Goal: Information Seeking & Learning: Learn about a topic

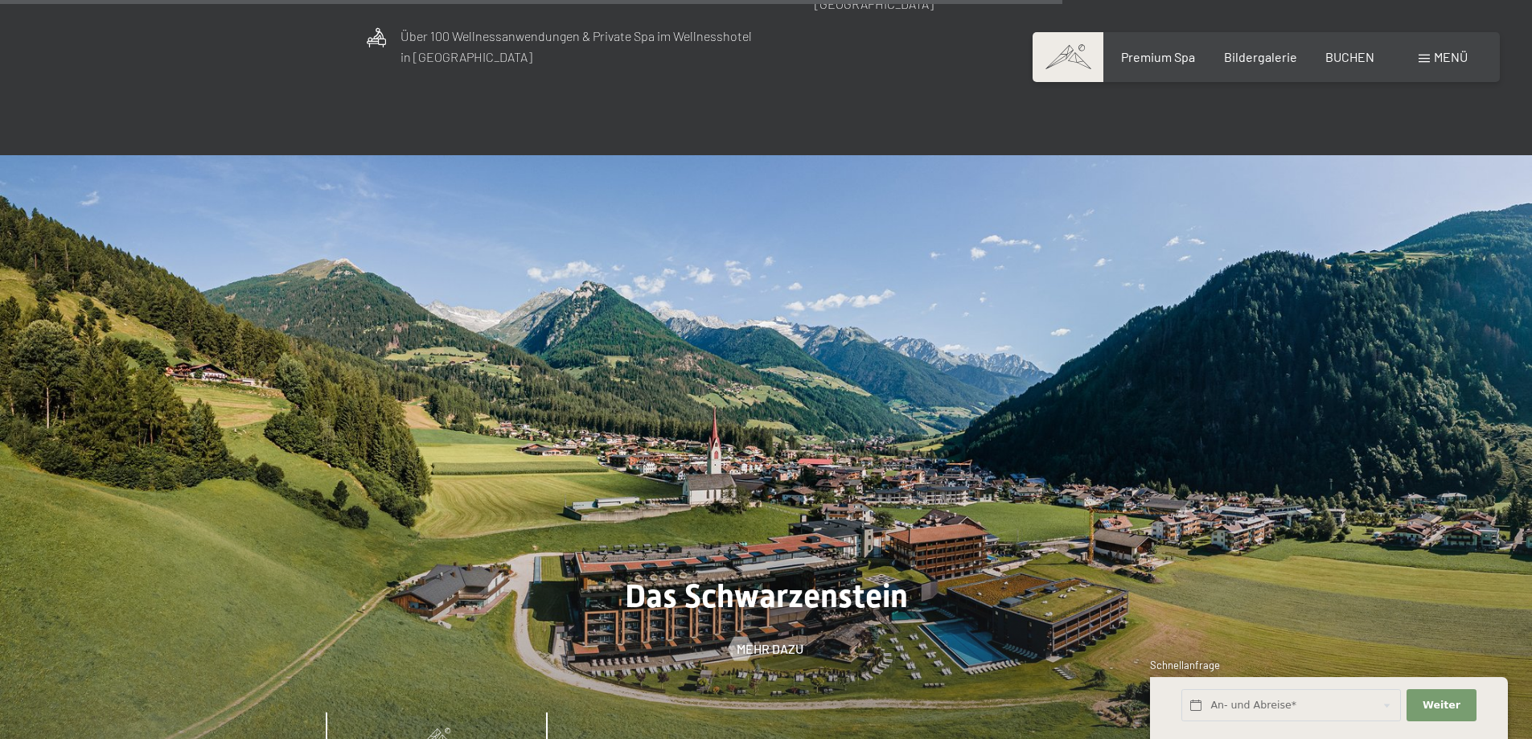
scroll to position [5629, 0]
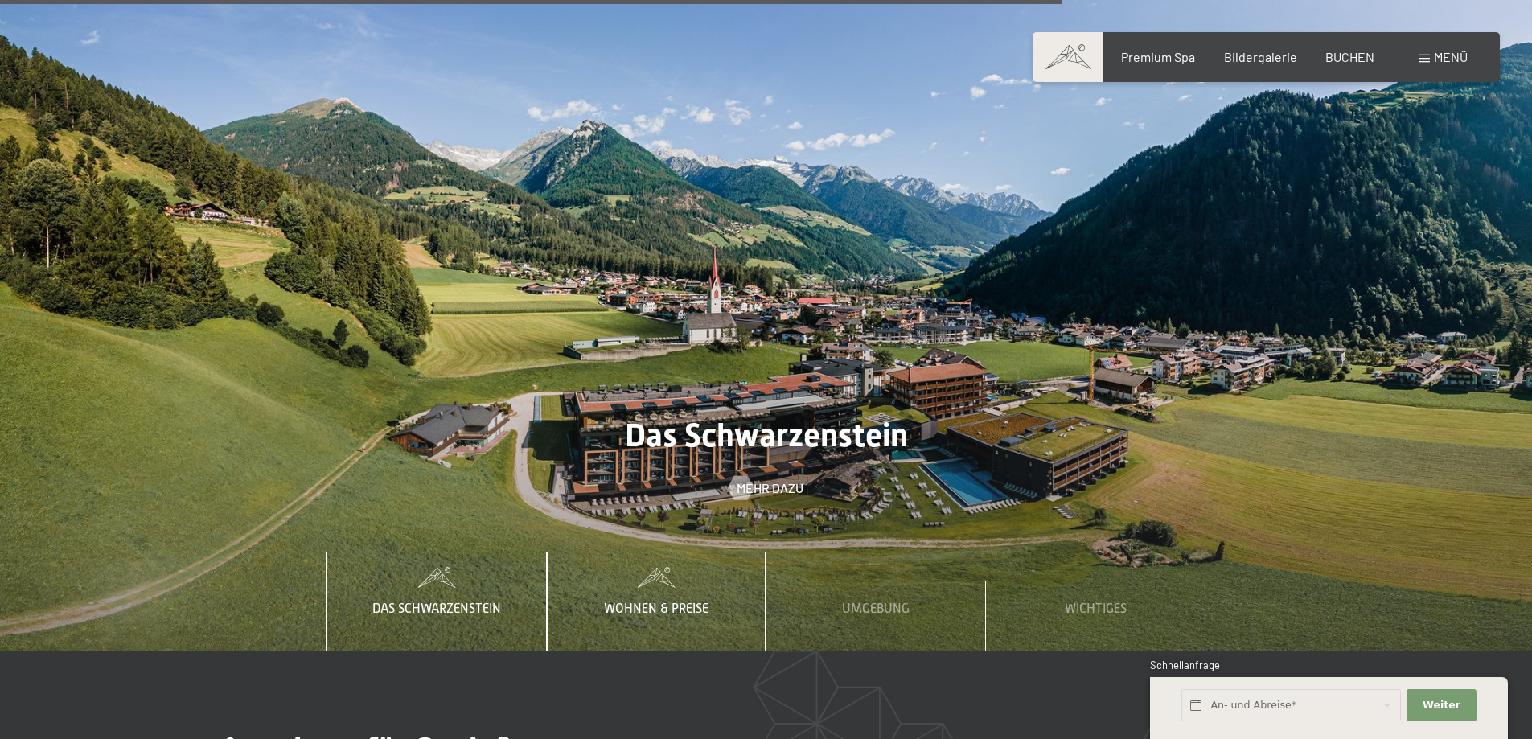
click at [654, 601] on span "Wohnen & Preise" at bounding box center [656, 608] width 105 height 14
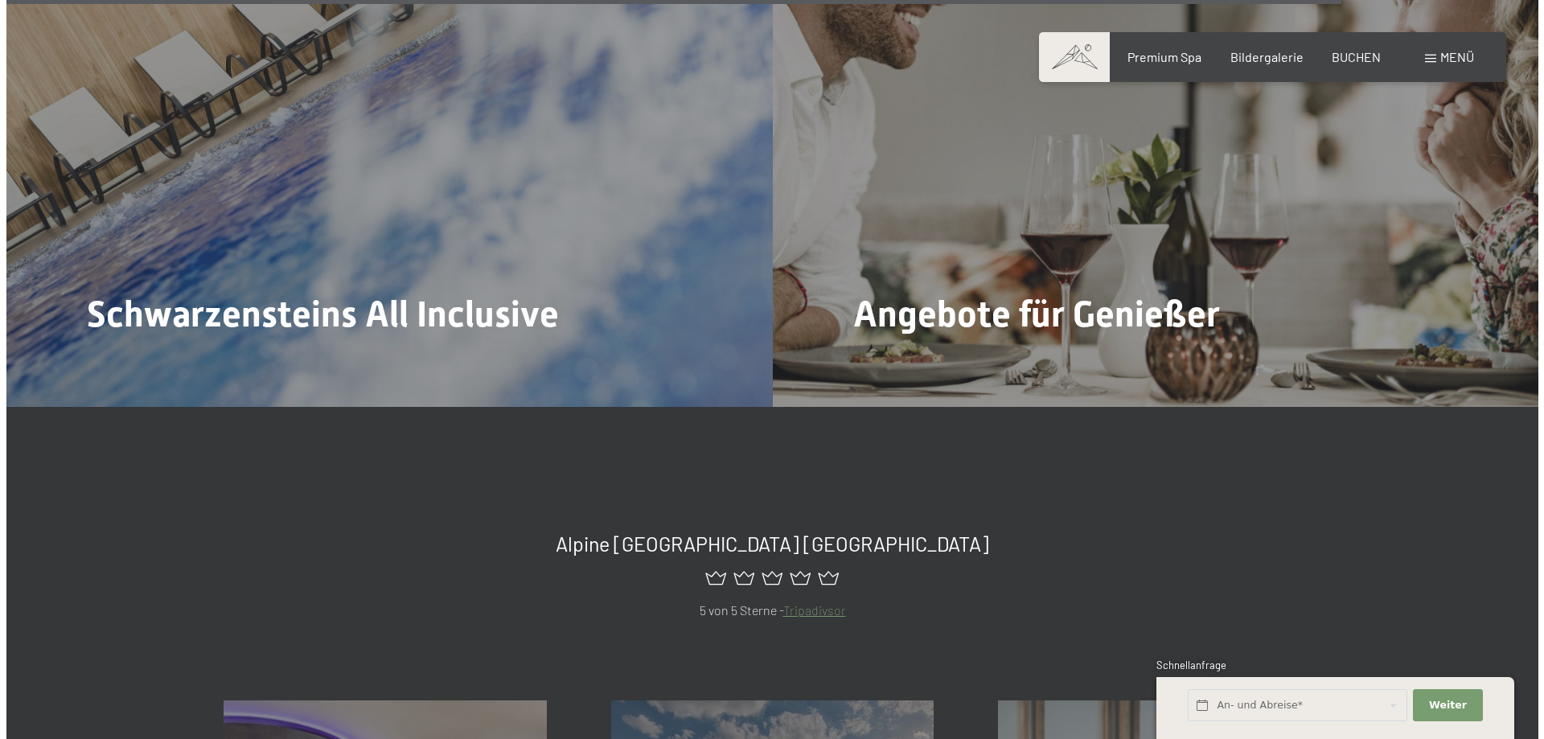
scroll to position [6996, 0]
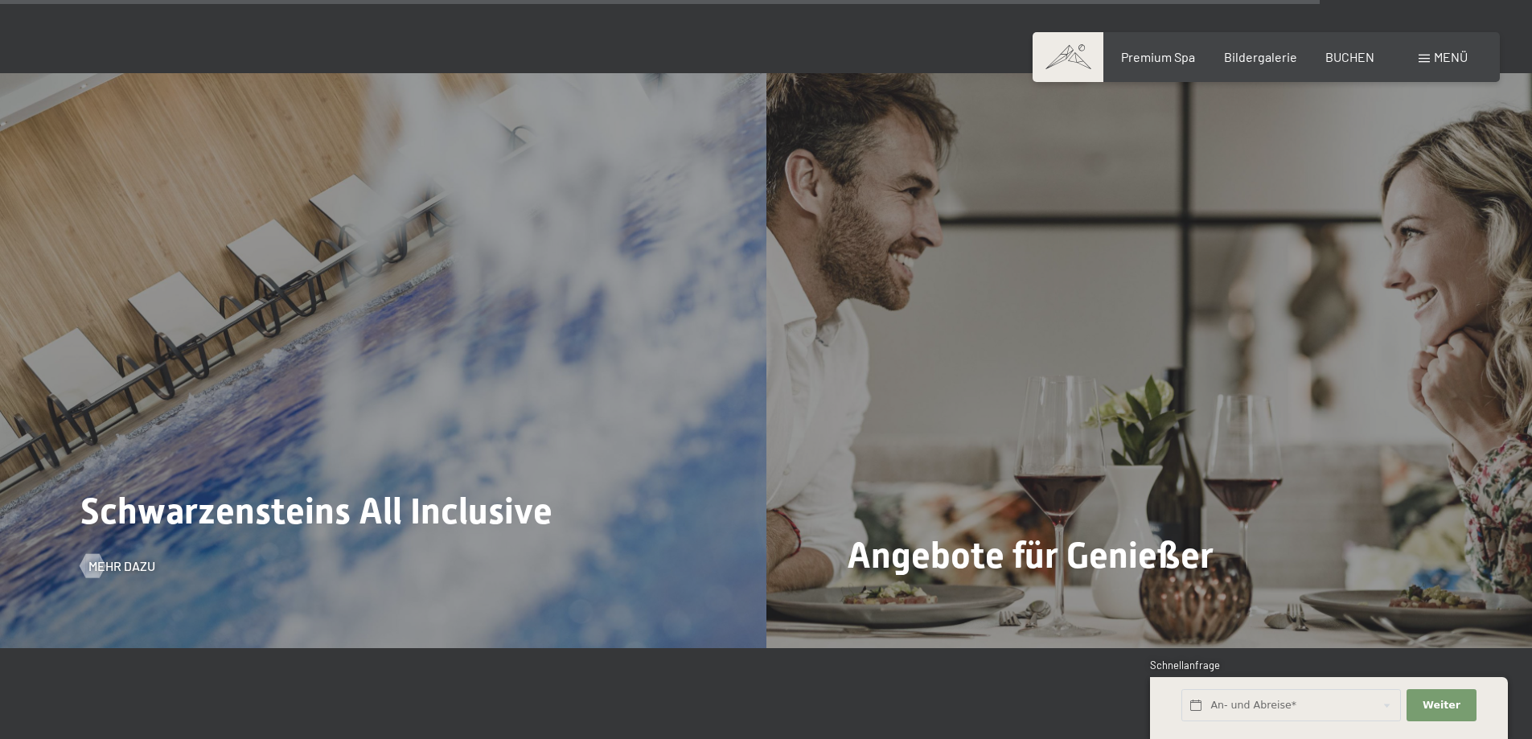
click at [513, 490] on span "Schwarzensteins All Inclusive" at bounding box center [316, 511] width 472 height 43
click at [99, 554] on div at bounding box center [92, 566] width 14 height 24
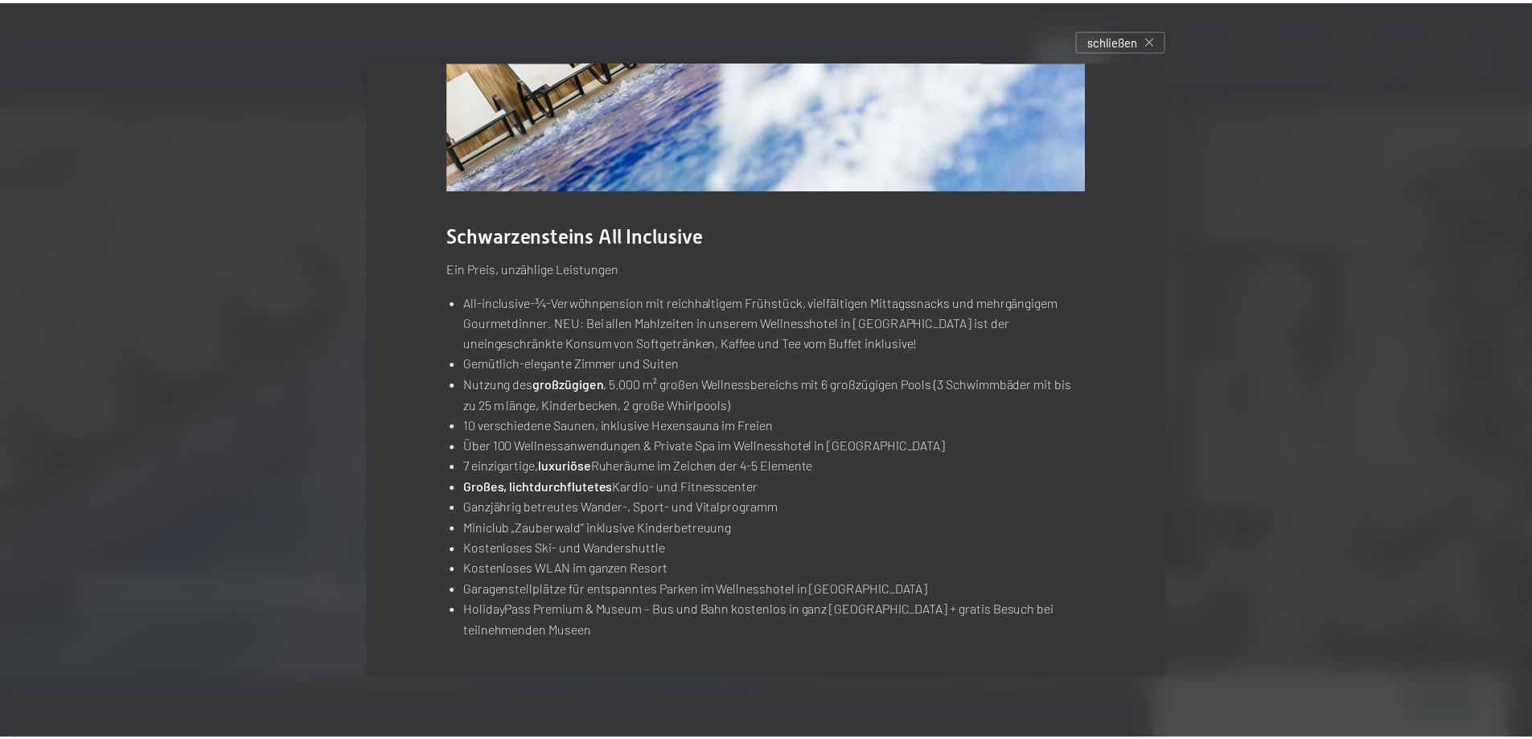
scroll to position [0, 0]
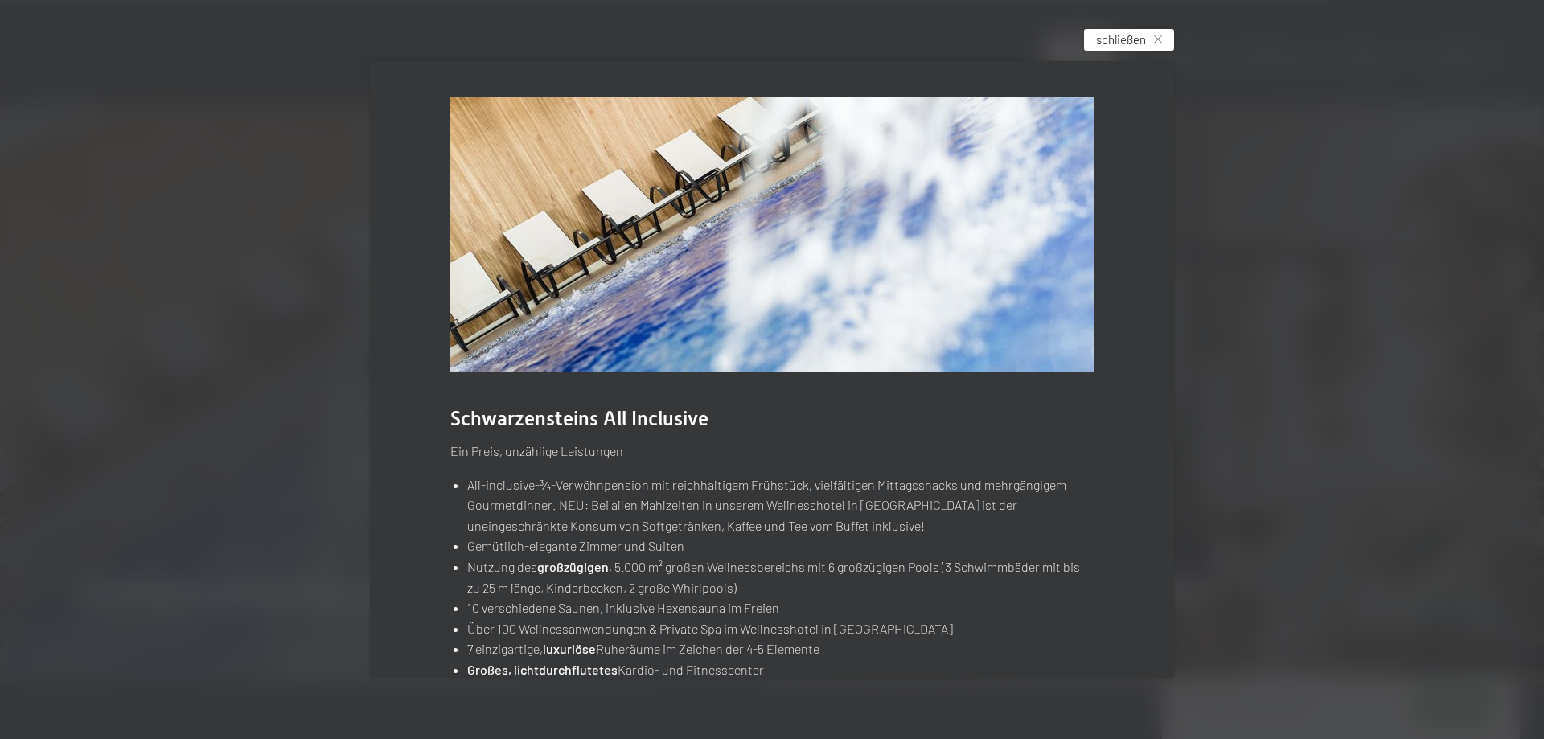
click at [1110, 33] on span "schließen" at bounding box center [1121, 39] width 50 height 17
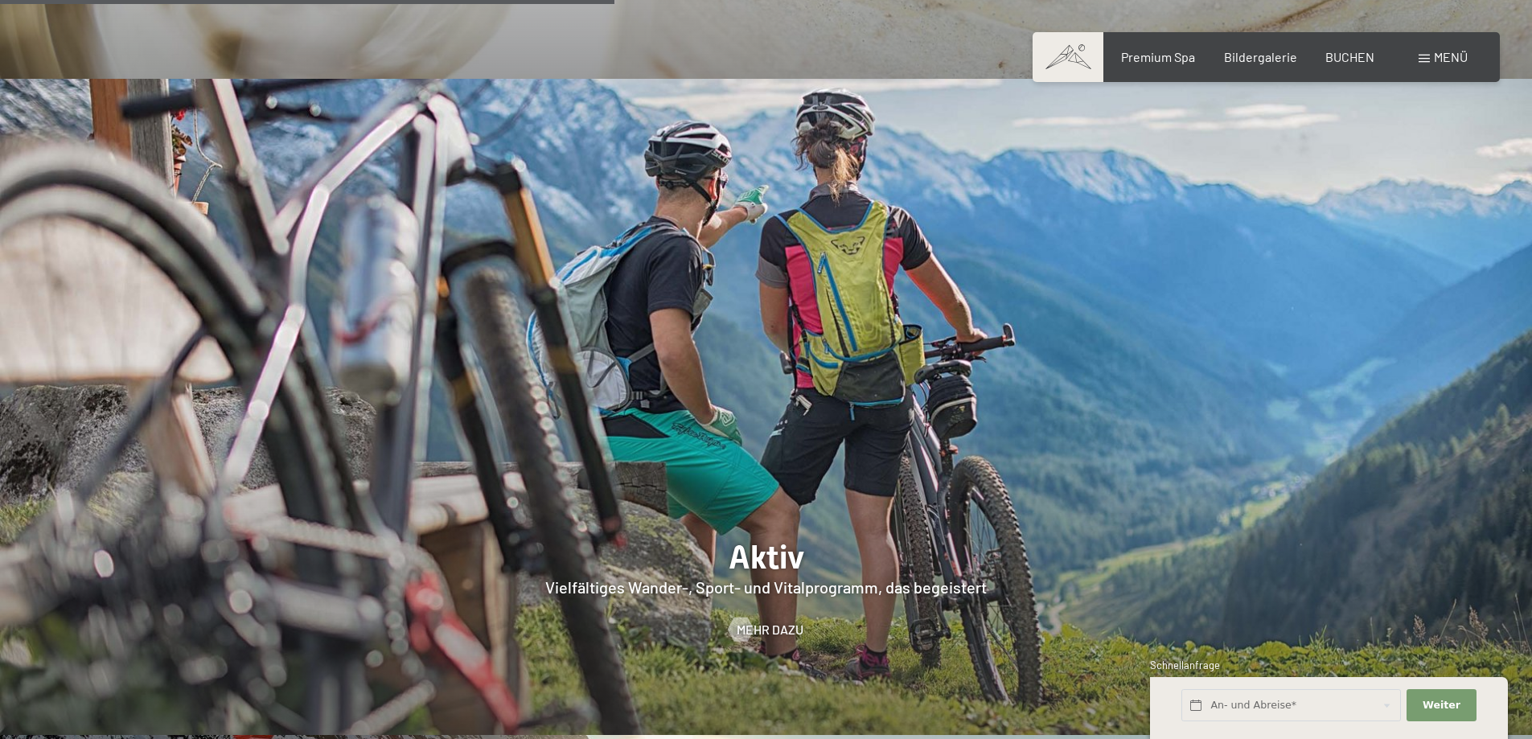
scroll to position [3045, 0]
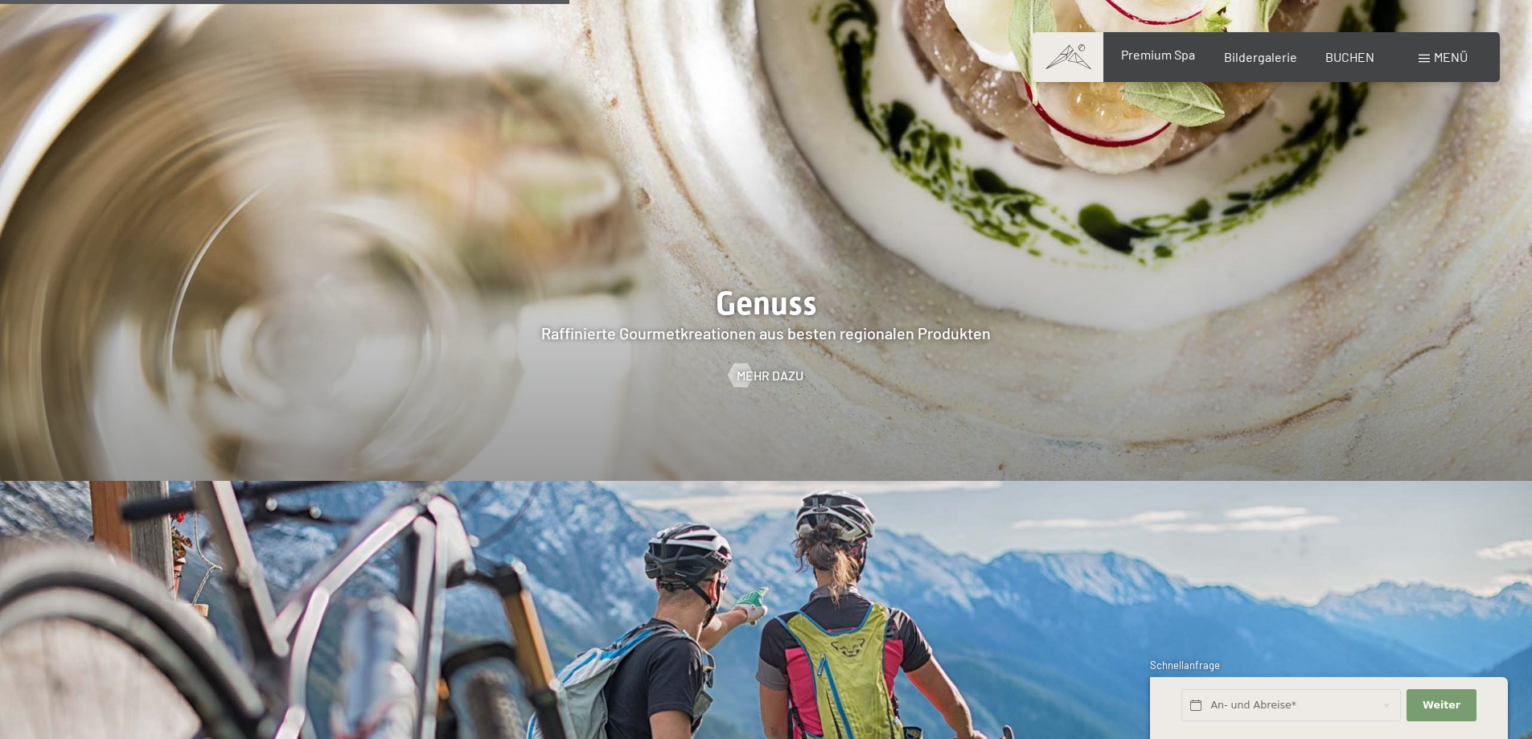
click at [1152, 50] on span "Premium Spa" at bounding box center [1158, 54] width 74 height 15
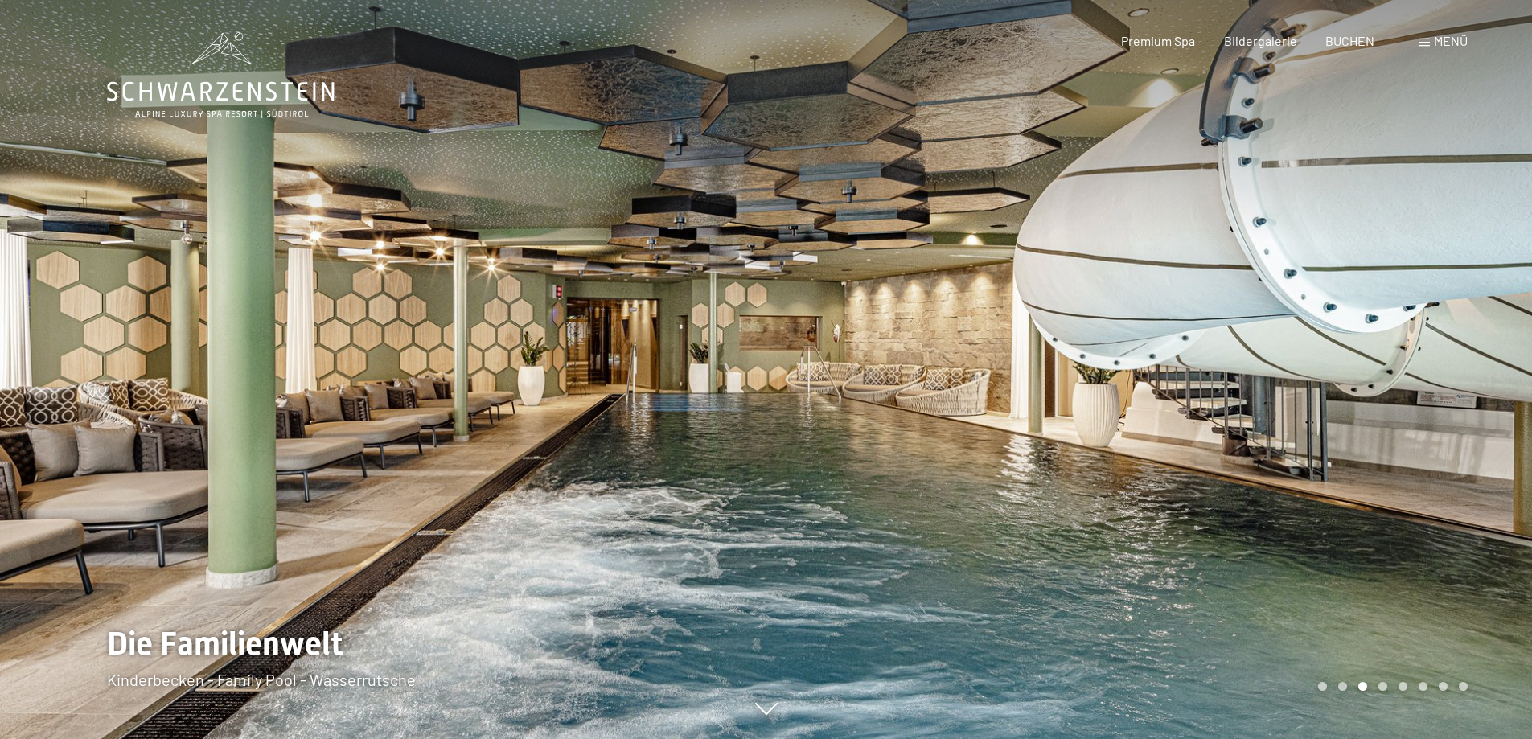
click at [1350, 548] on div at bounding box center [1149, 369] width 766 height 739
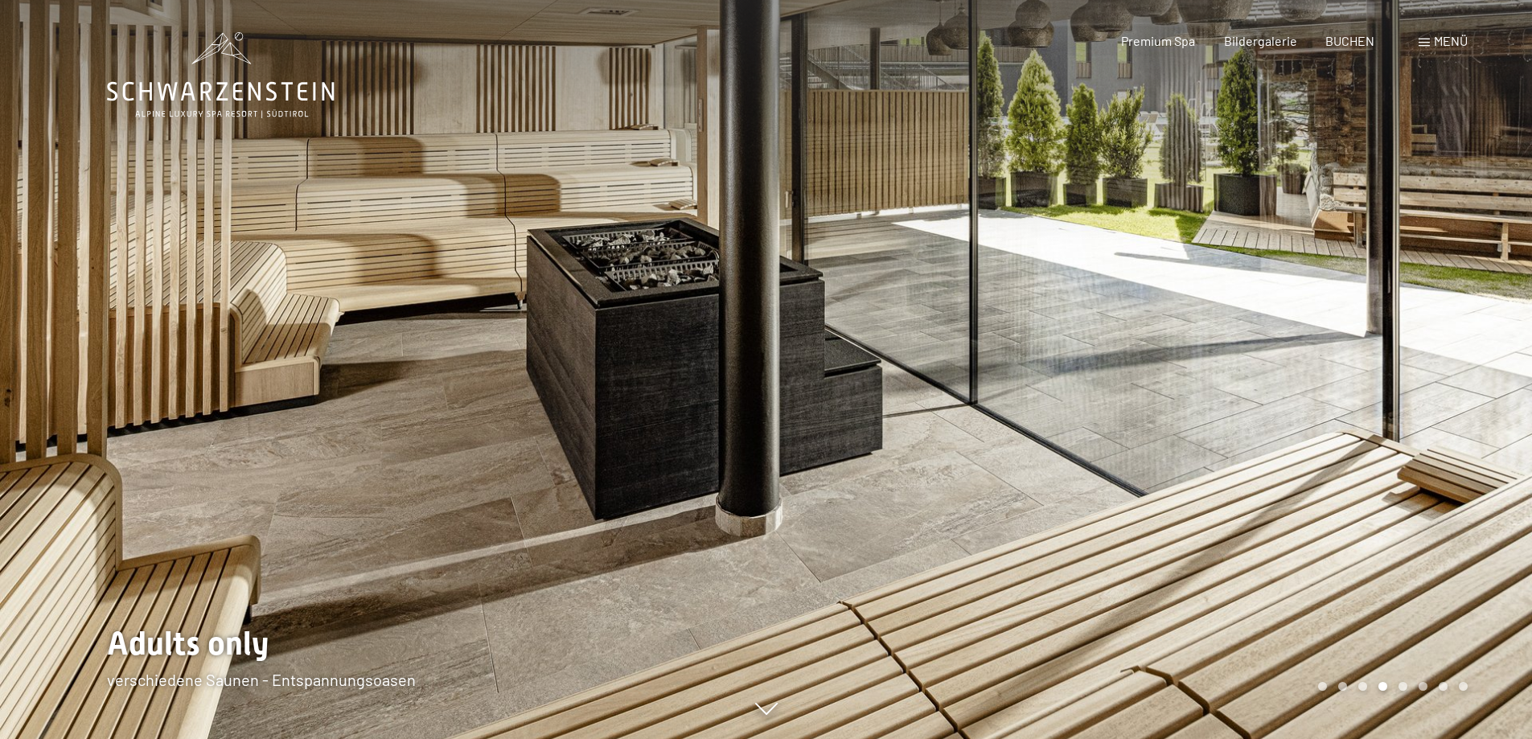
click at [1392, 518] on div at bounding box center [1149, 369] width 766 height 739
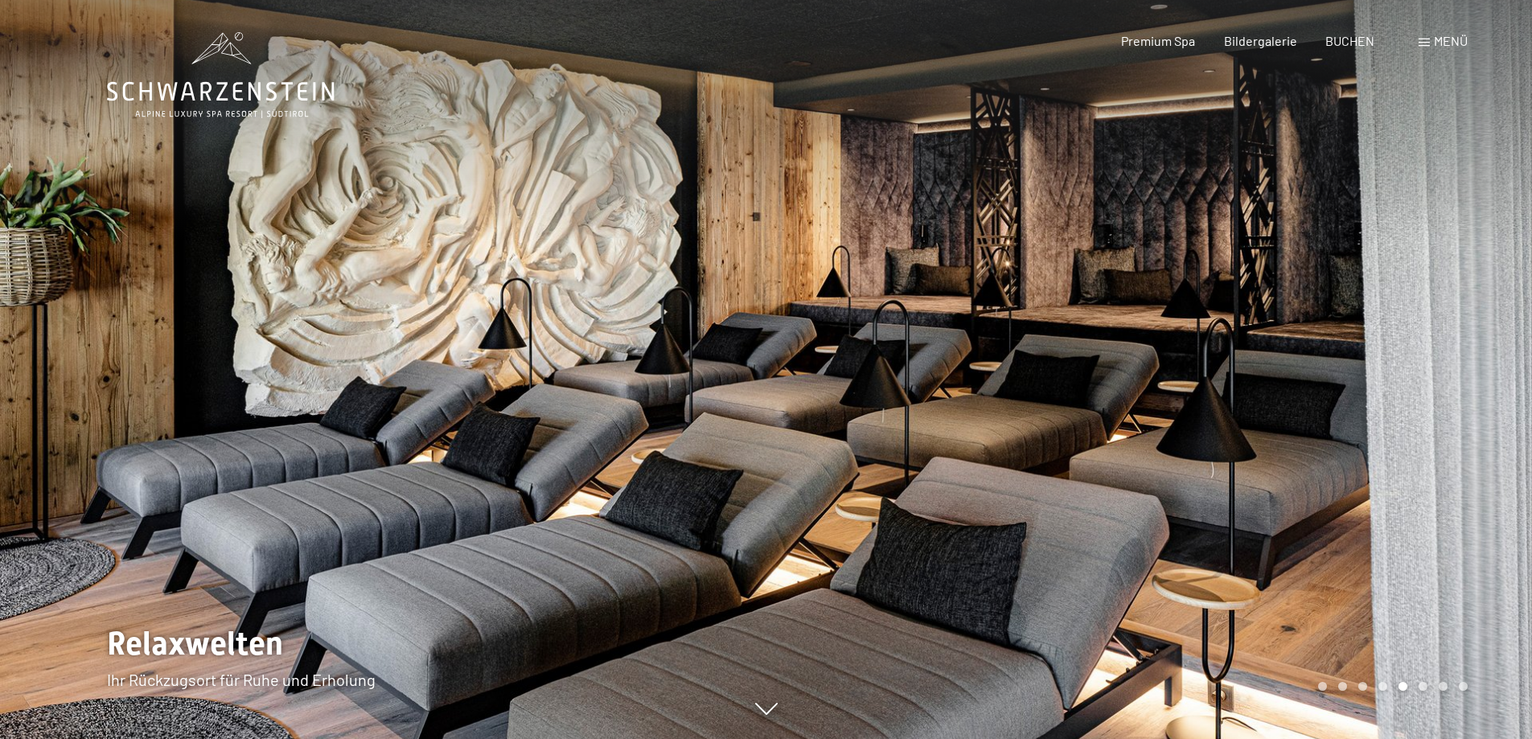
click at [1377, 452] on div at bounding box center [1149, 369] width 766 height 739
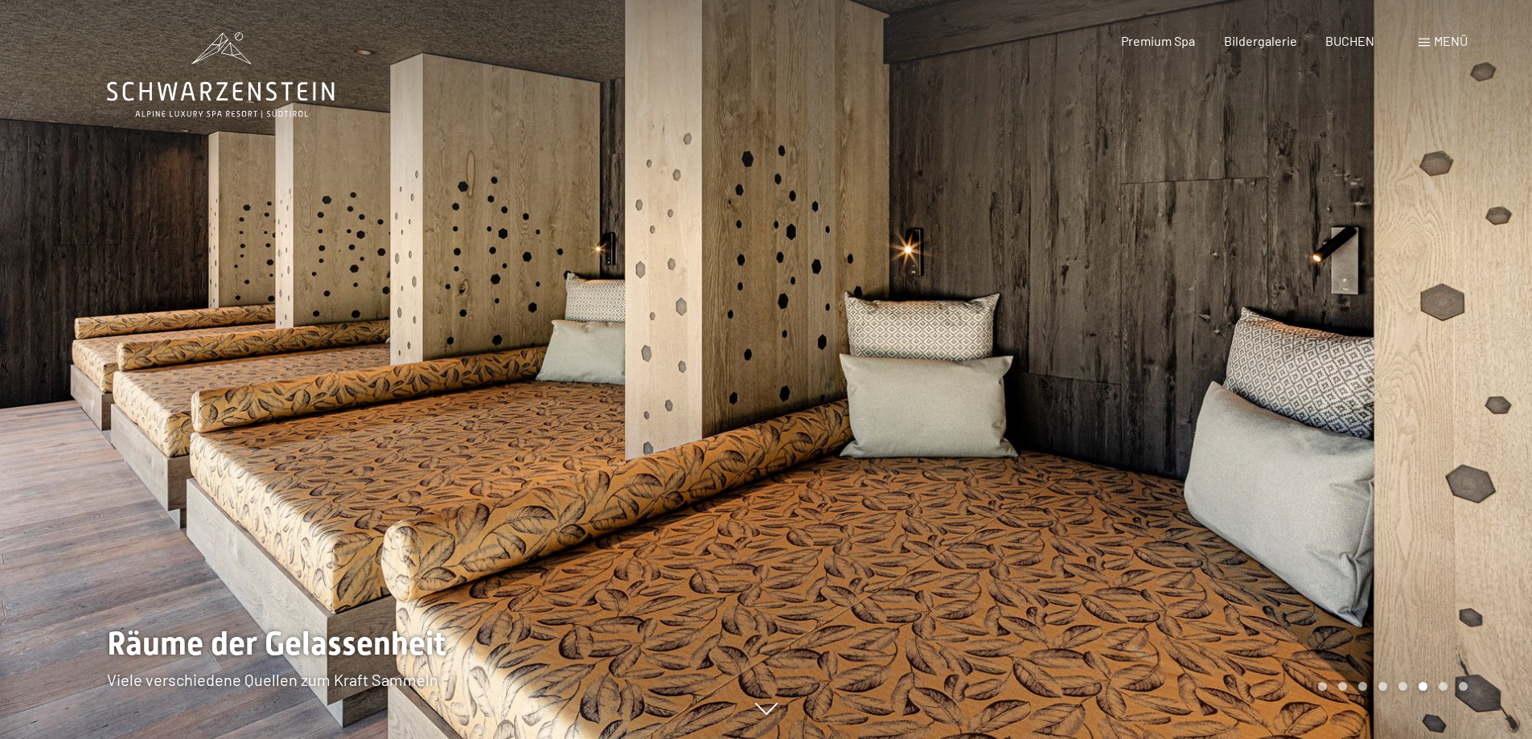
click at [1377, 452] on div at bounding box center [1149, 369] width 766 height 739
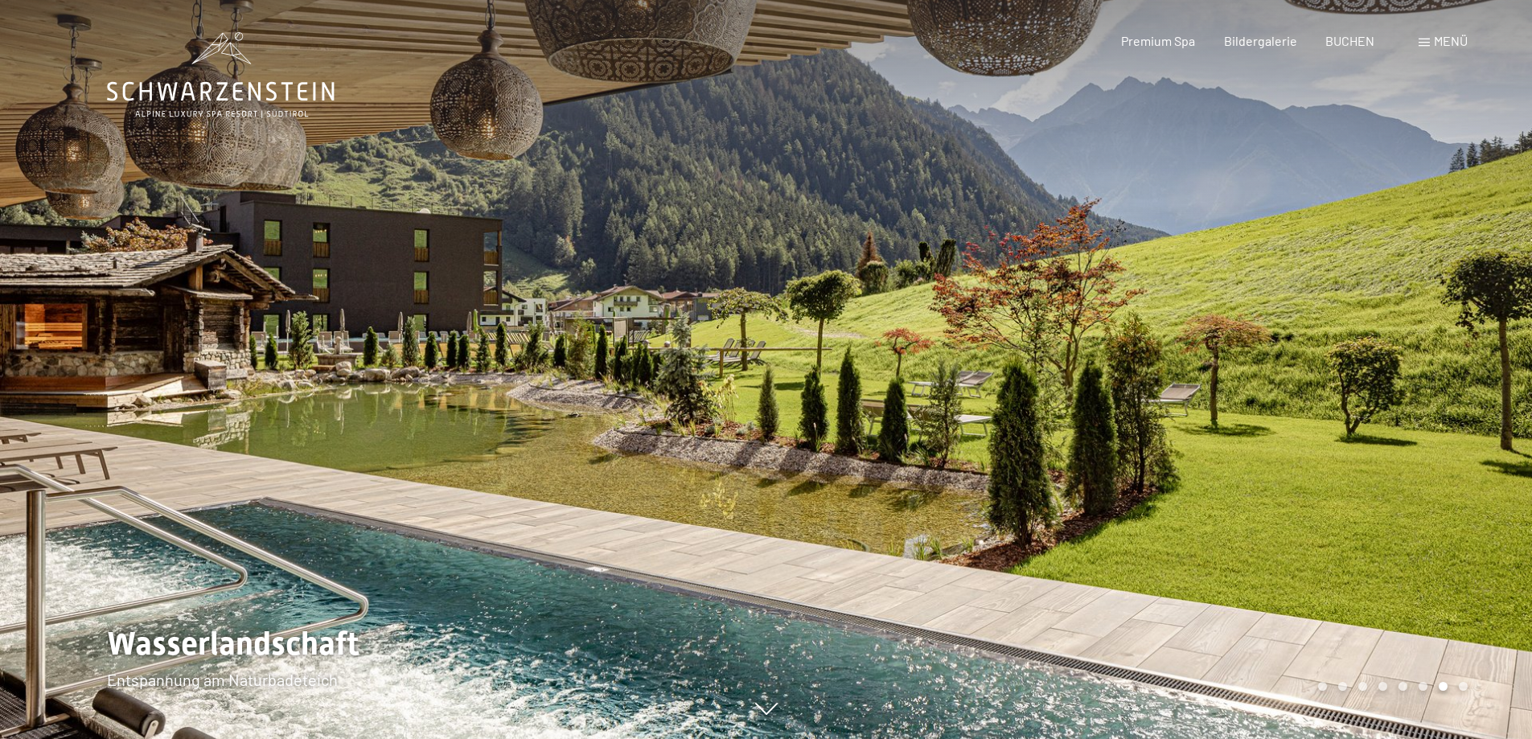
click at [1377, 452] on div at bounding box center [1149, 369] width 766 height 739
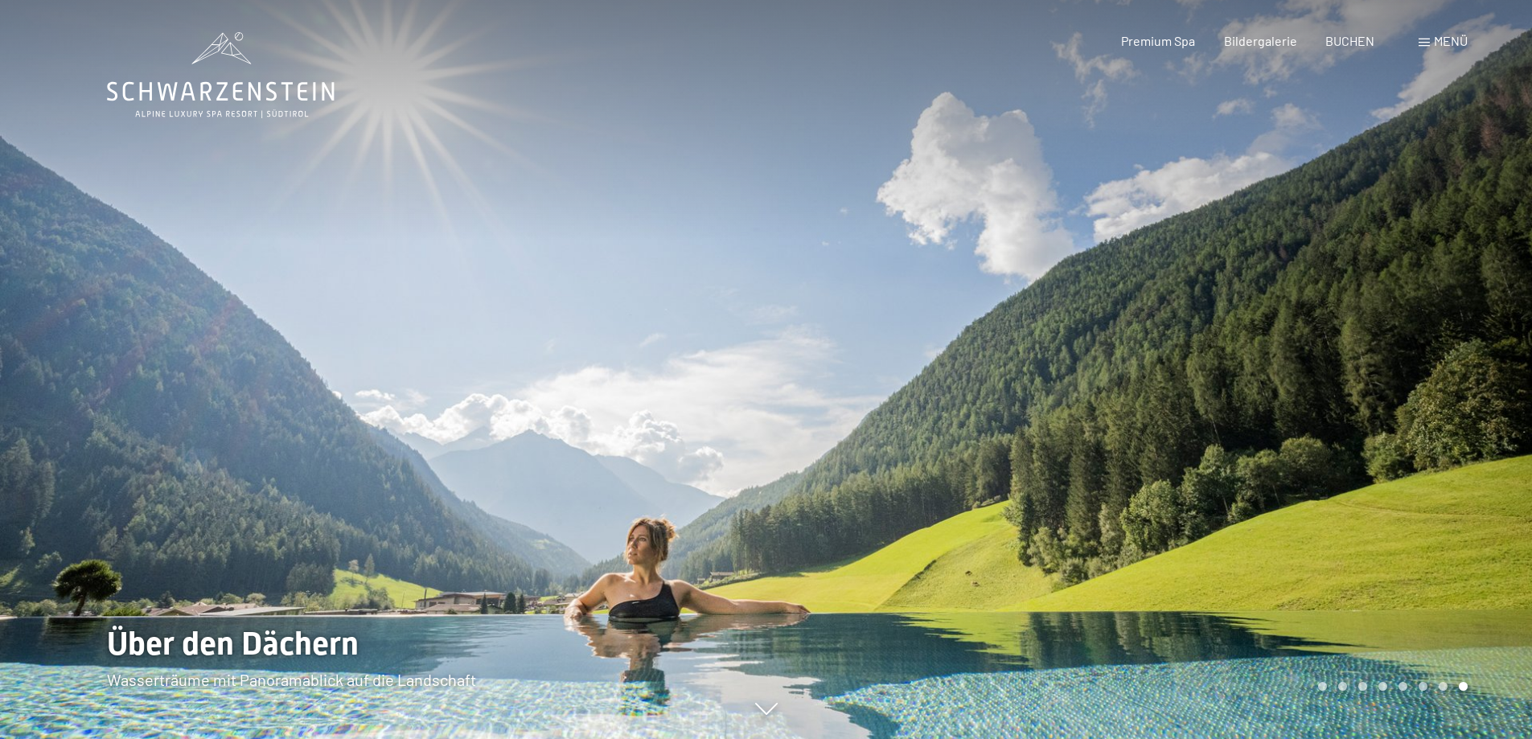
click at [1377, 452] on div at bounding box center [1149, 369] width 766 height 739
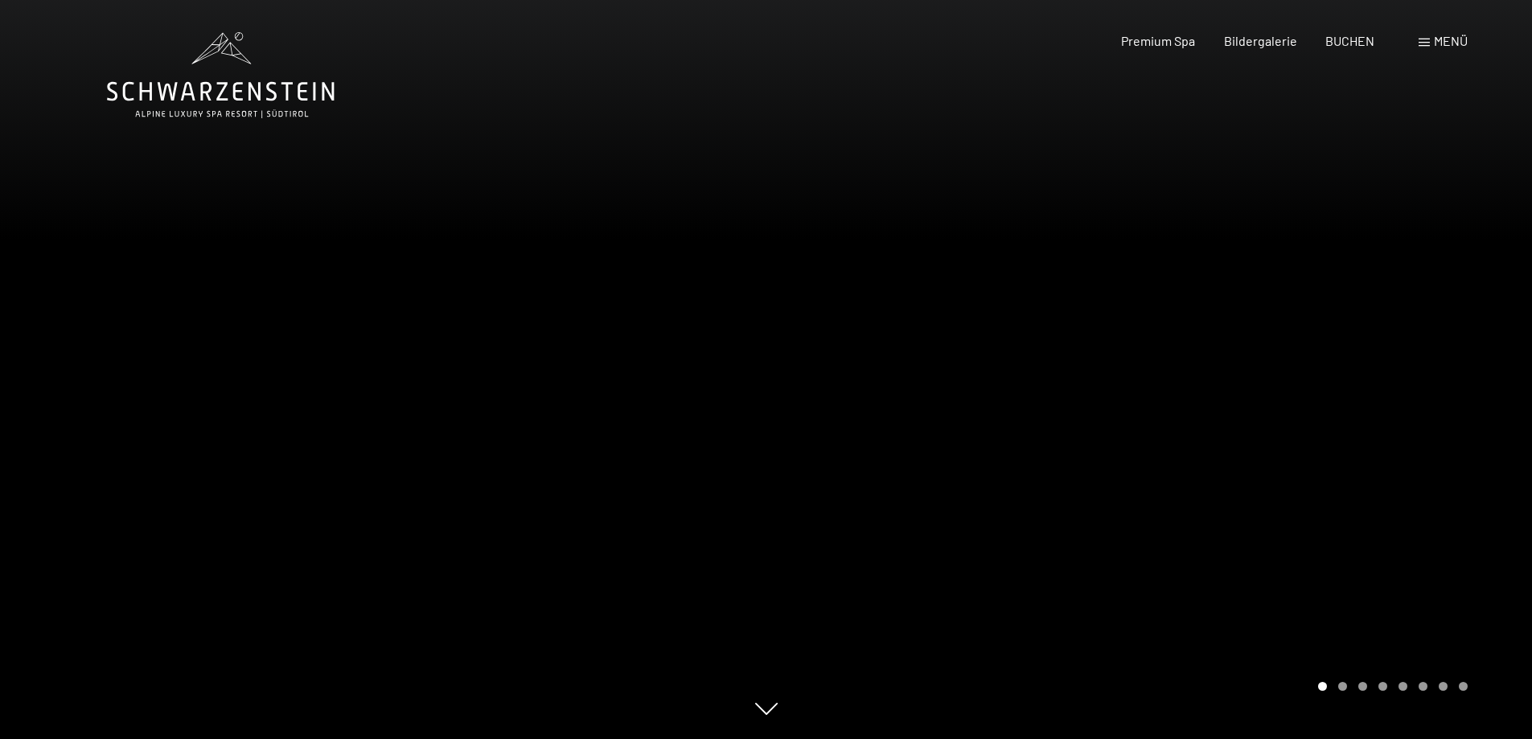
click at [1348, 454] on div at bounding box center [1149, 369] width 766 height 739
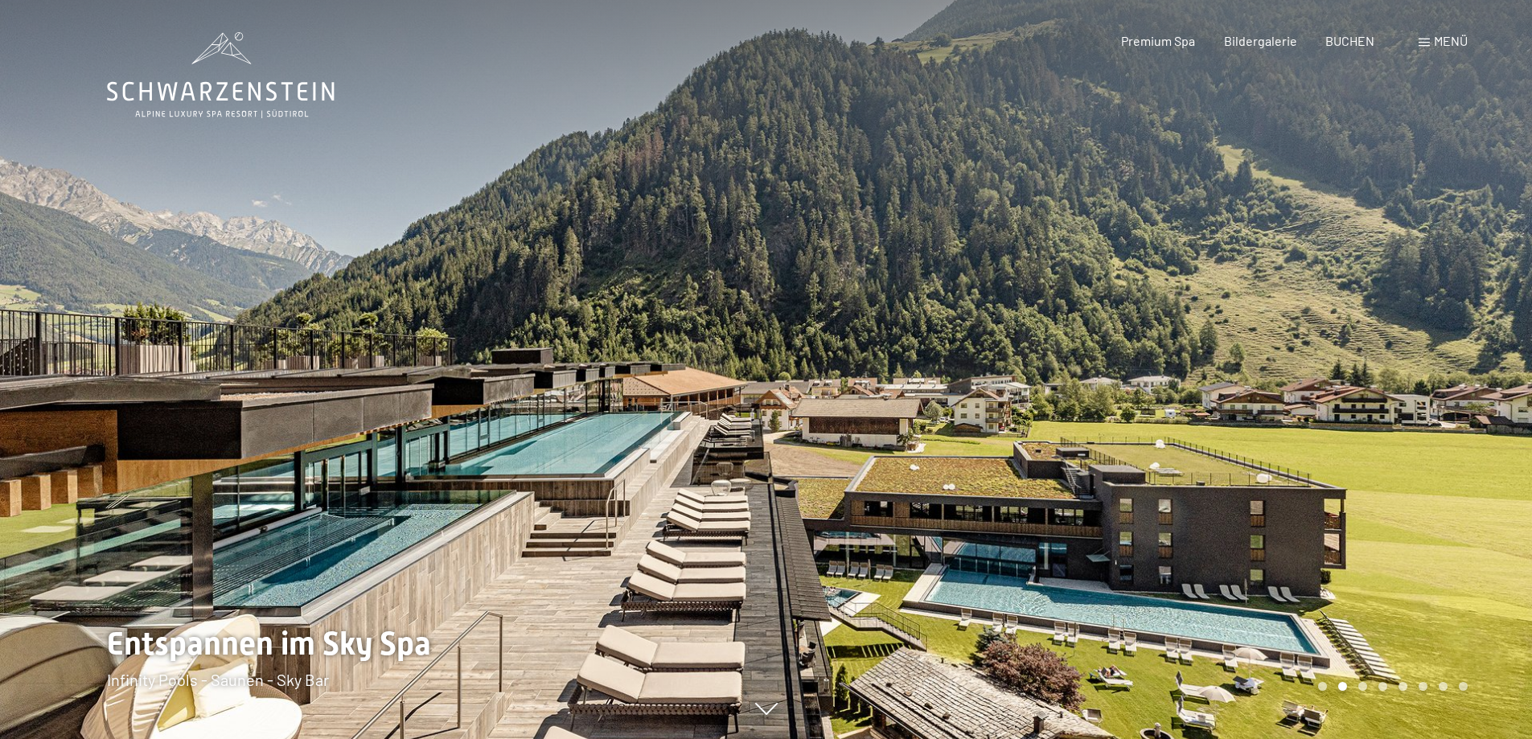
click at [1365, 482] on div at bounding box center [1149, 369] width 766 height 739
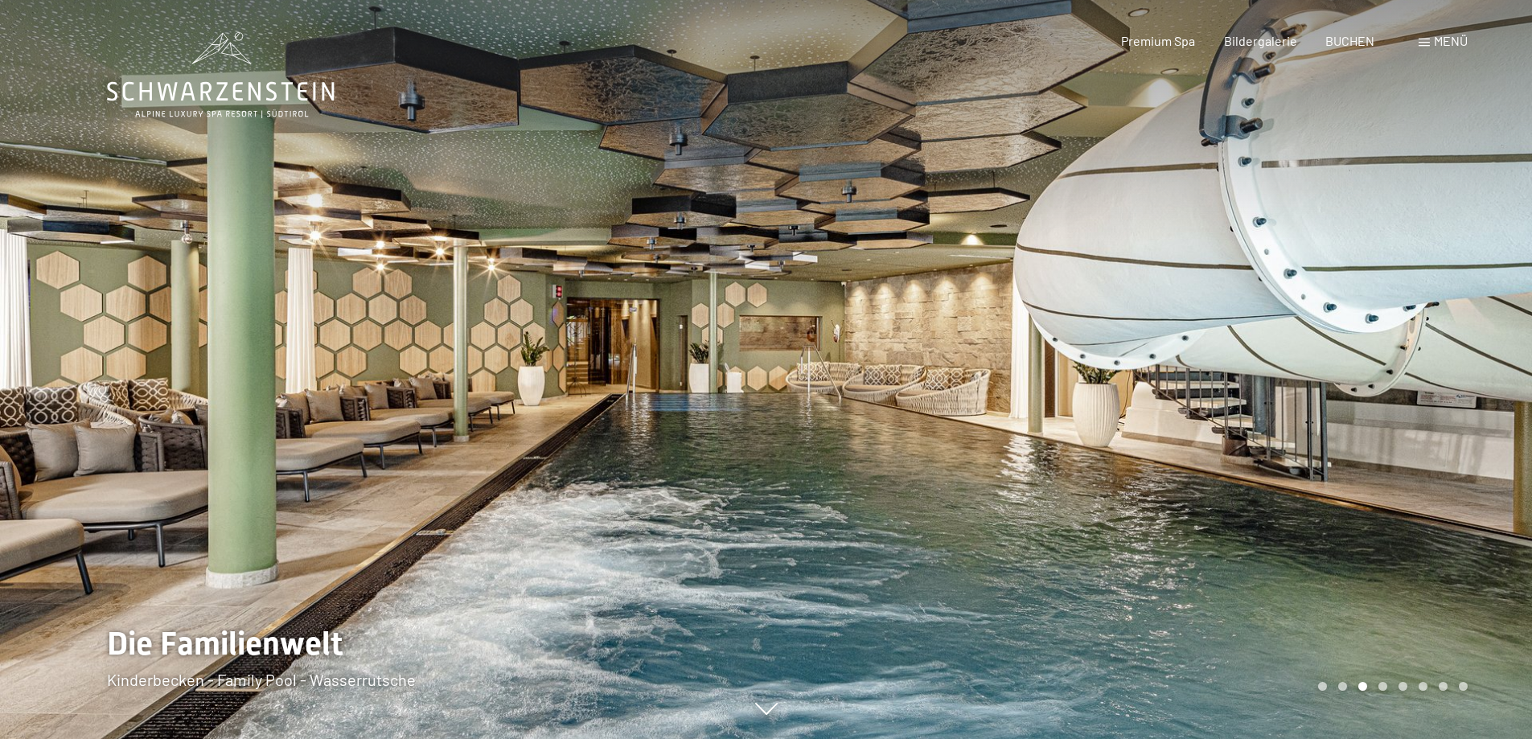
click at [1365, 482] on div at bounding box center [1149, 369] width 766 height 739
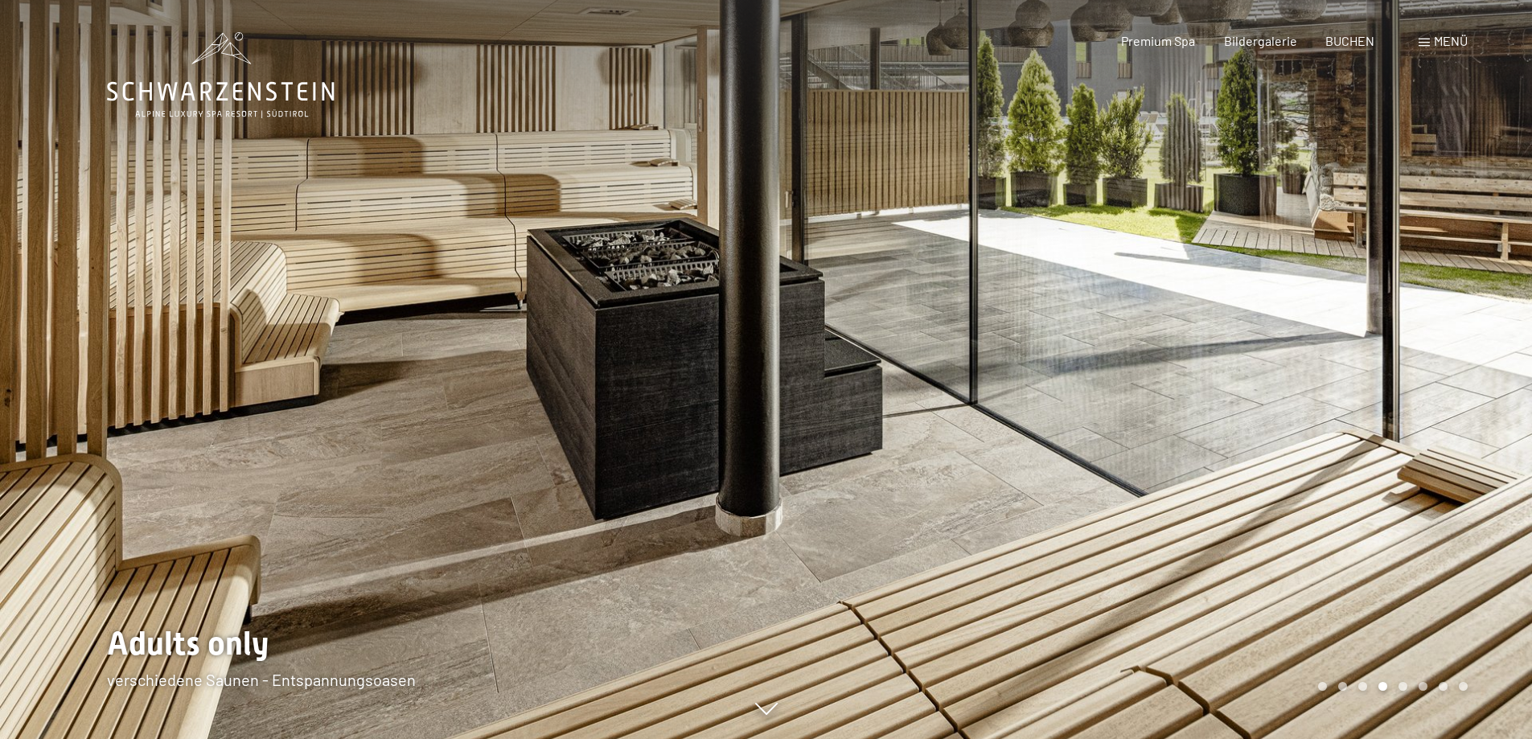
click at [1365, 482] on div at bounding box center [1149, 369] width 766 height 739
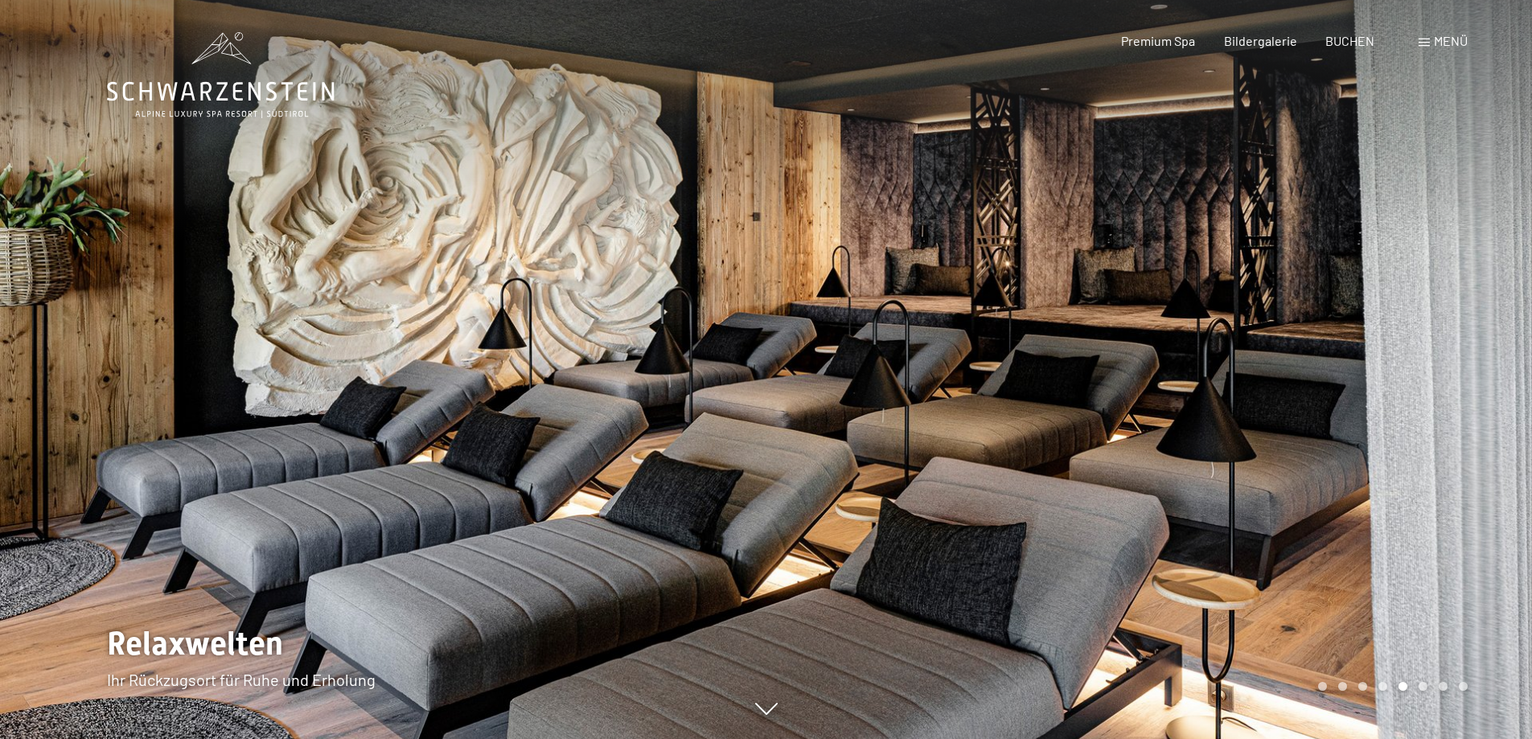
click at [1365, 482] on div at bounding box center [1149, 369] width 766 height 739
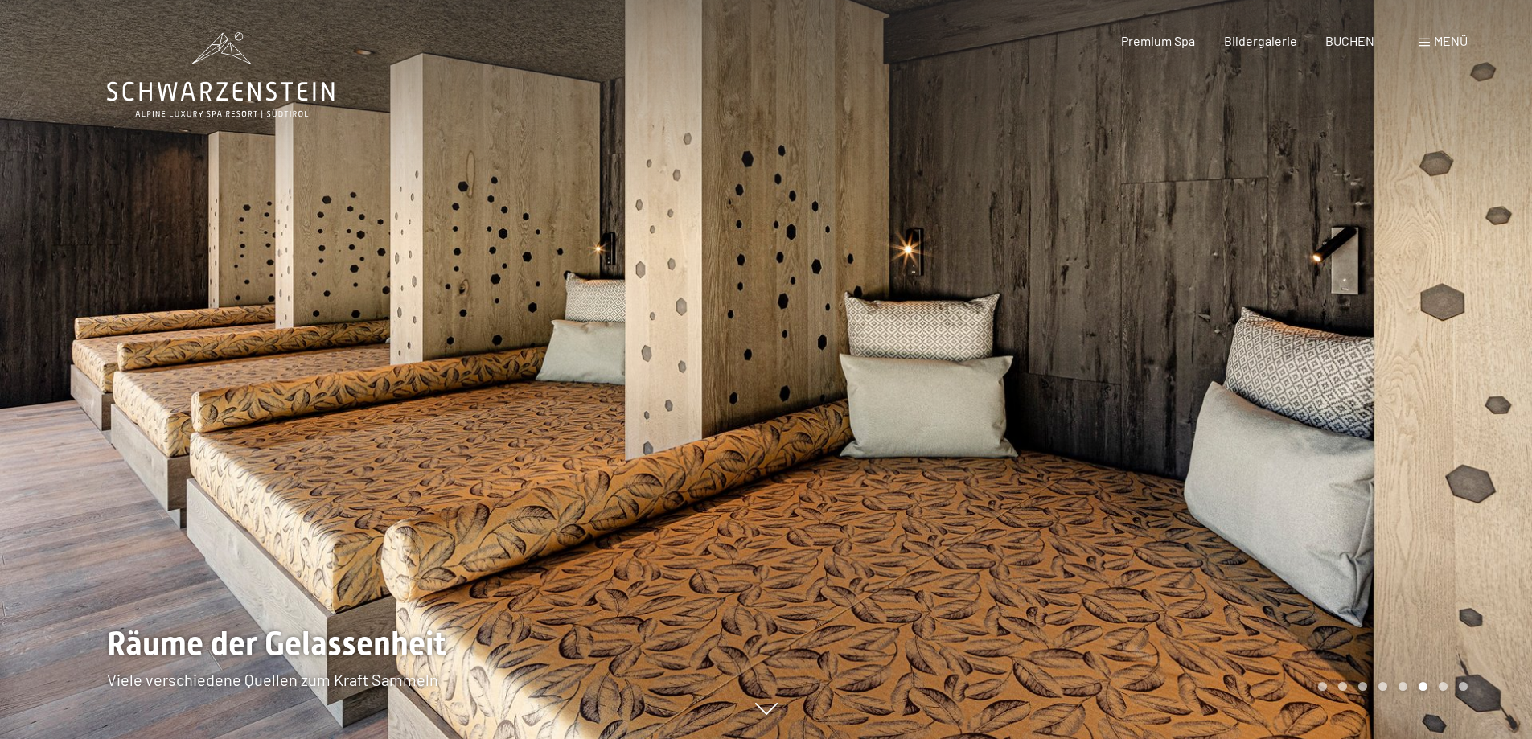
click at [1365, 482] on div at bounding box center [1149, 369] width 766 height 739
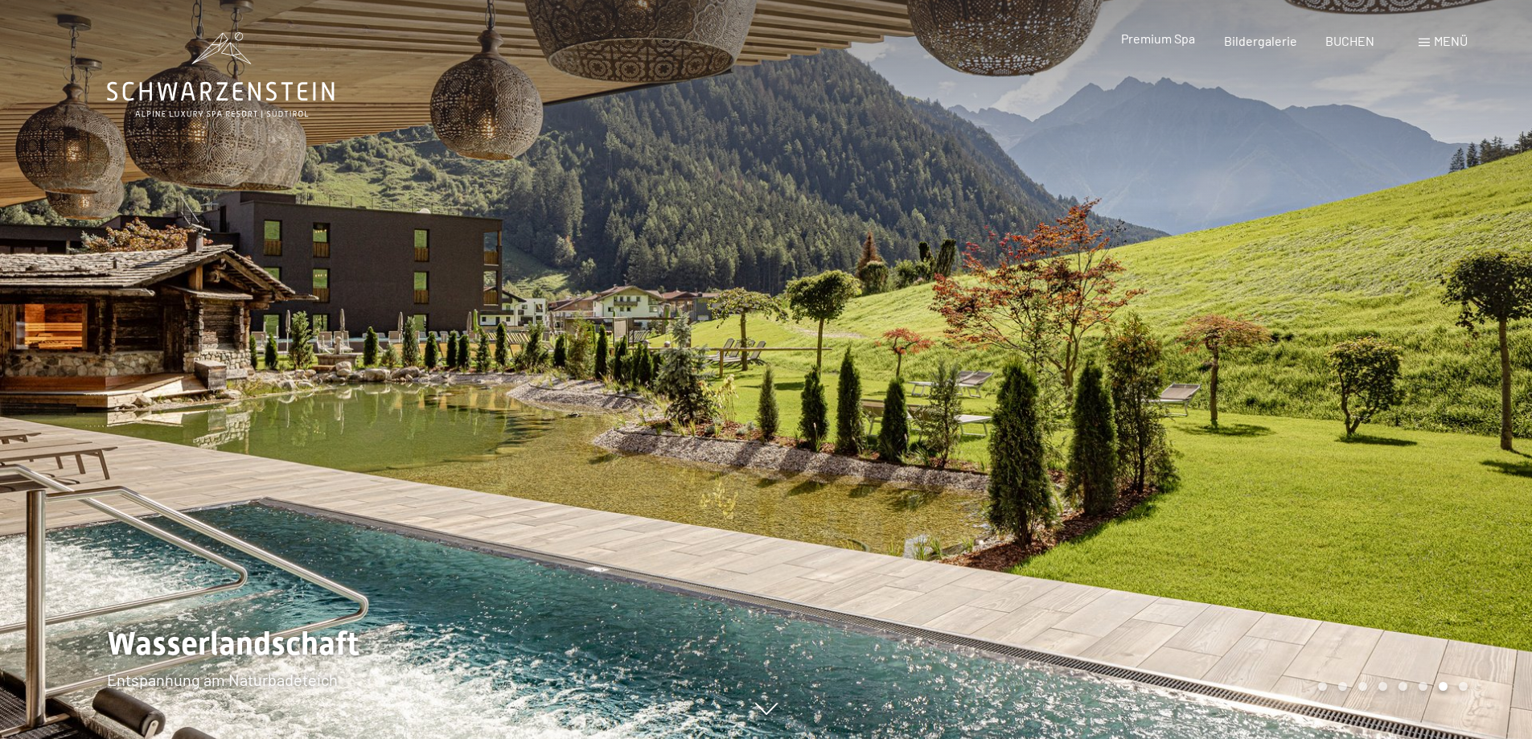
click at [1170, 42] on span "Premium Spa" at bounding box center [1158, 38] width 74 height 15
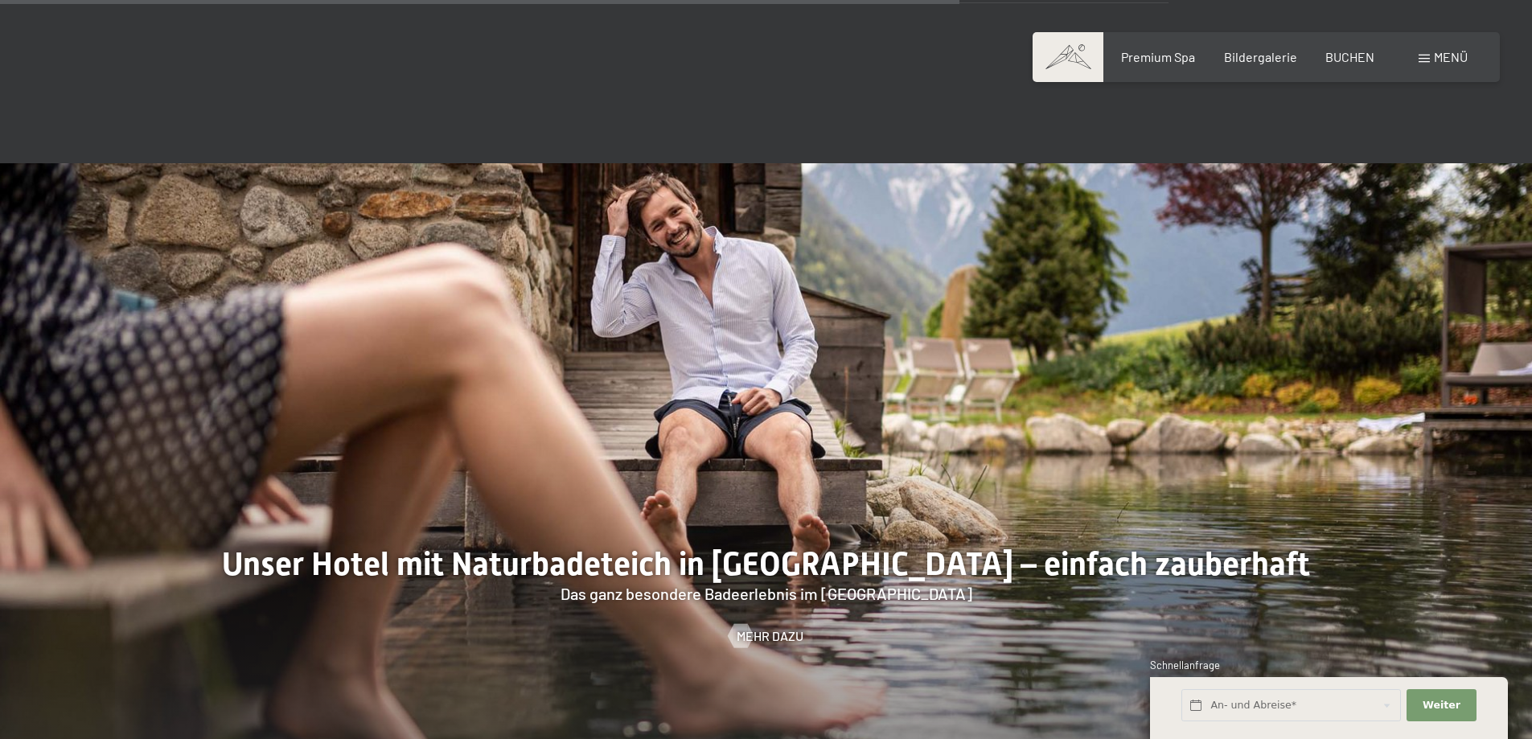
scroll to position [6513, 0]
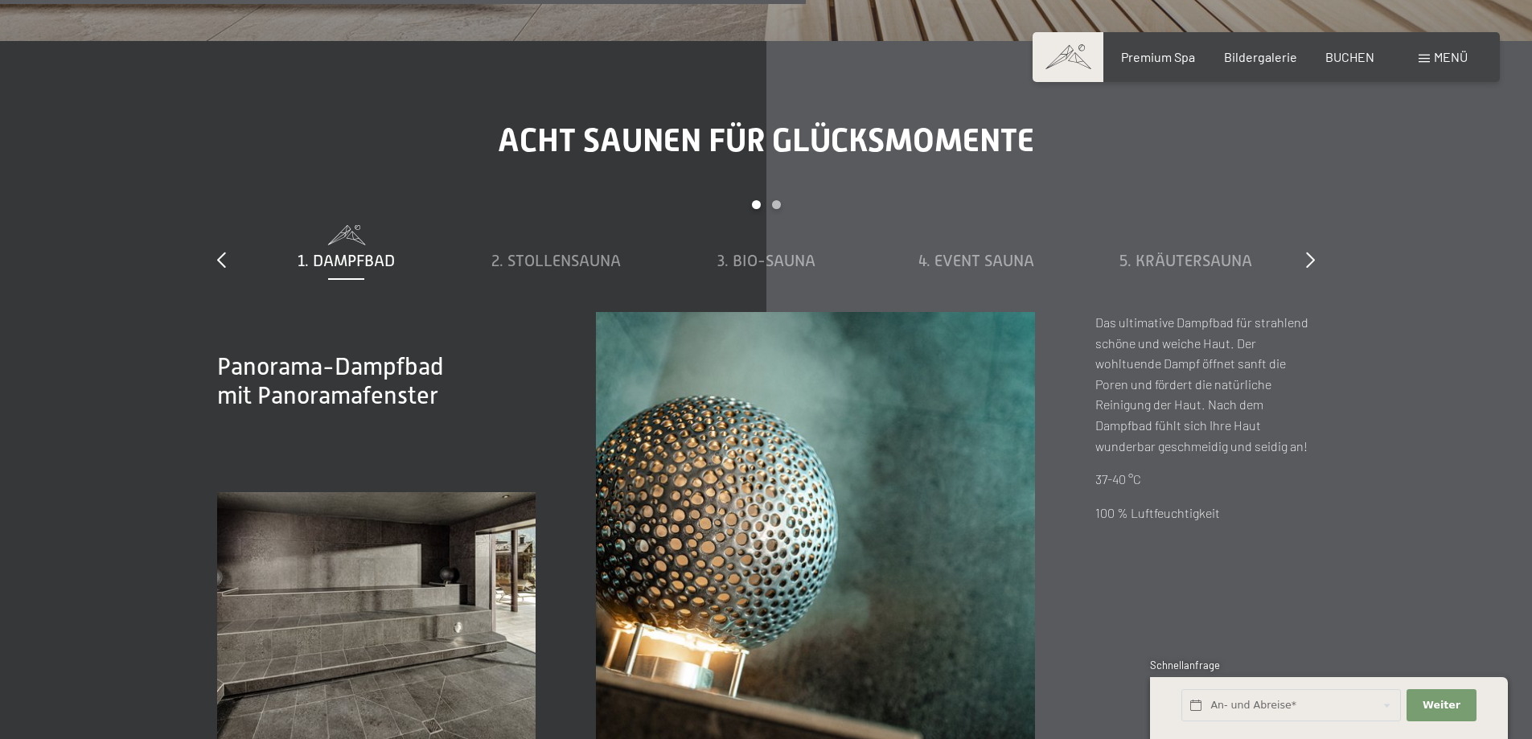
click at [1456, 50] on span "Menü" at bounding box center [1451, 56] width 34 height 15
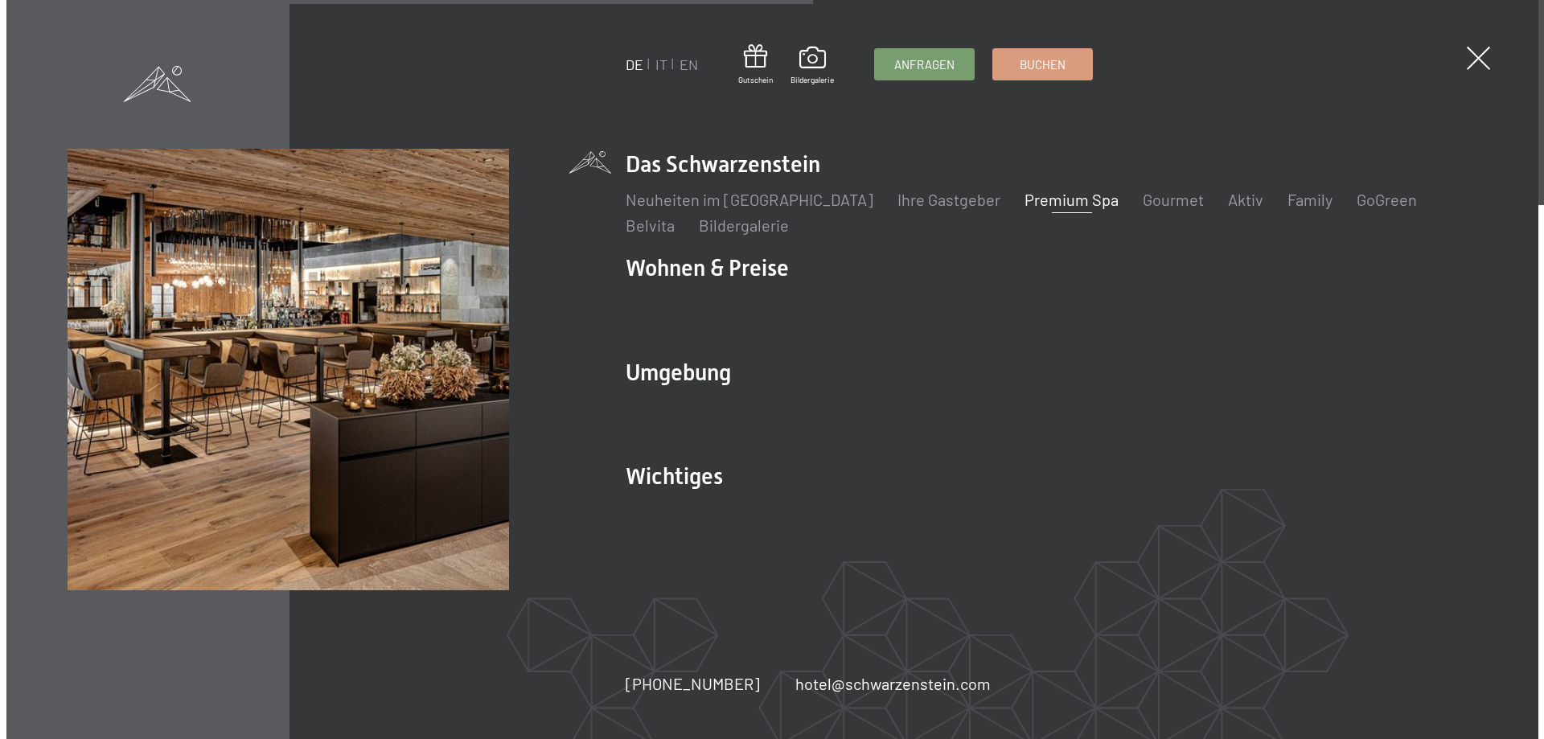
scroll to position [5488, 0]
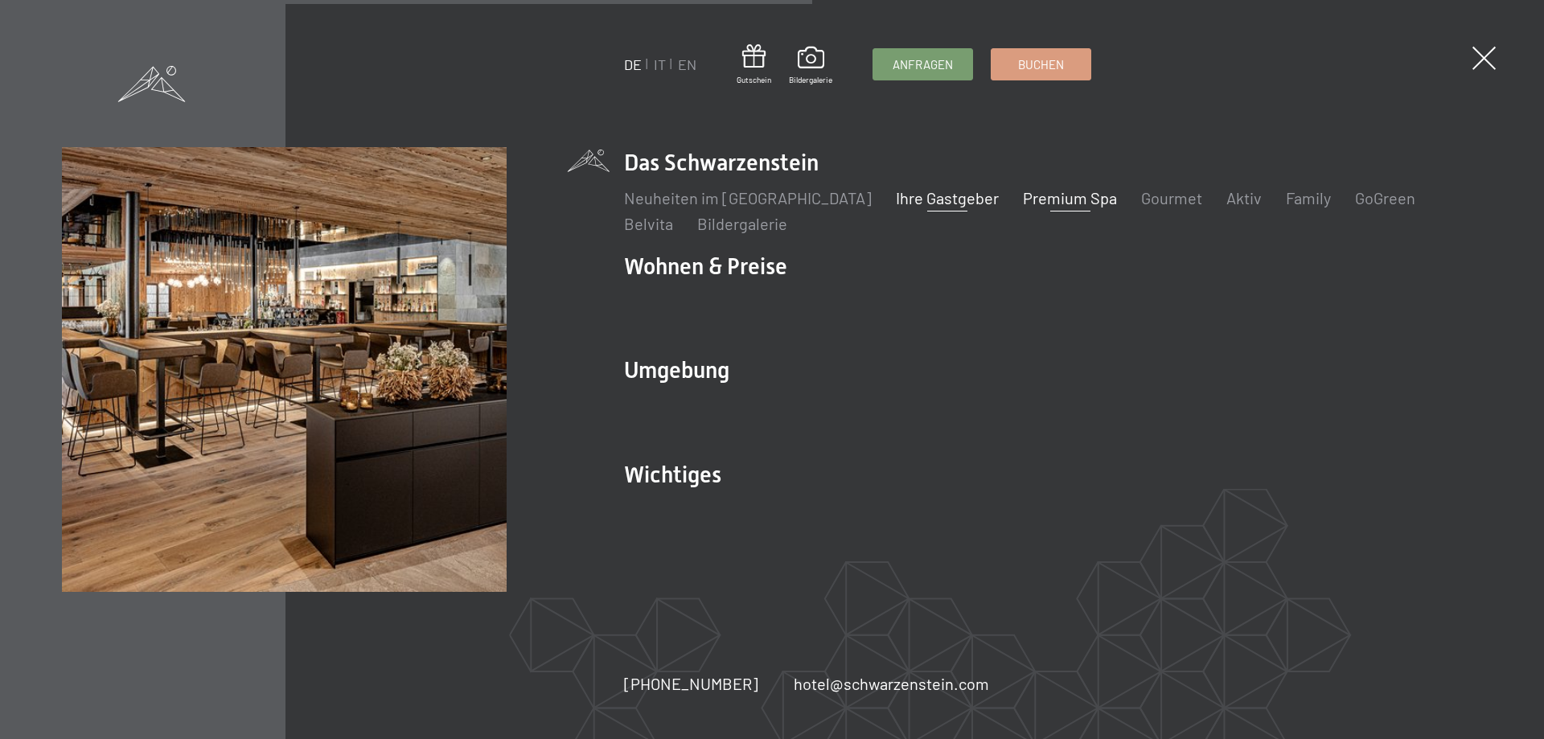
click at [913, 203] on link "Ihre Gastgeber" at bounding box center [947, 197] width 103 height 19
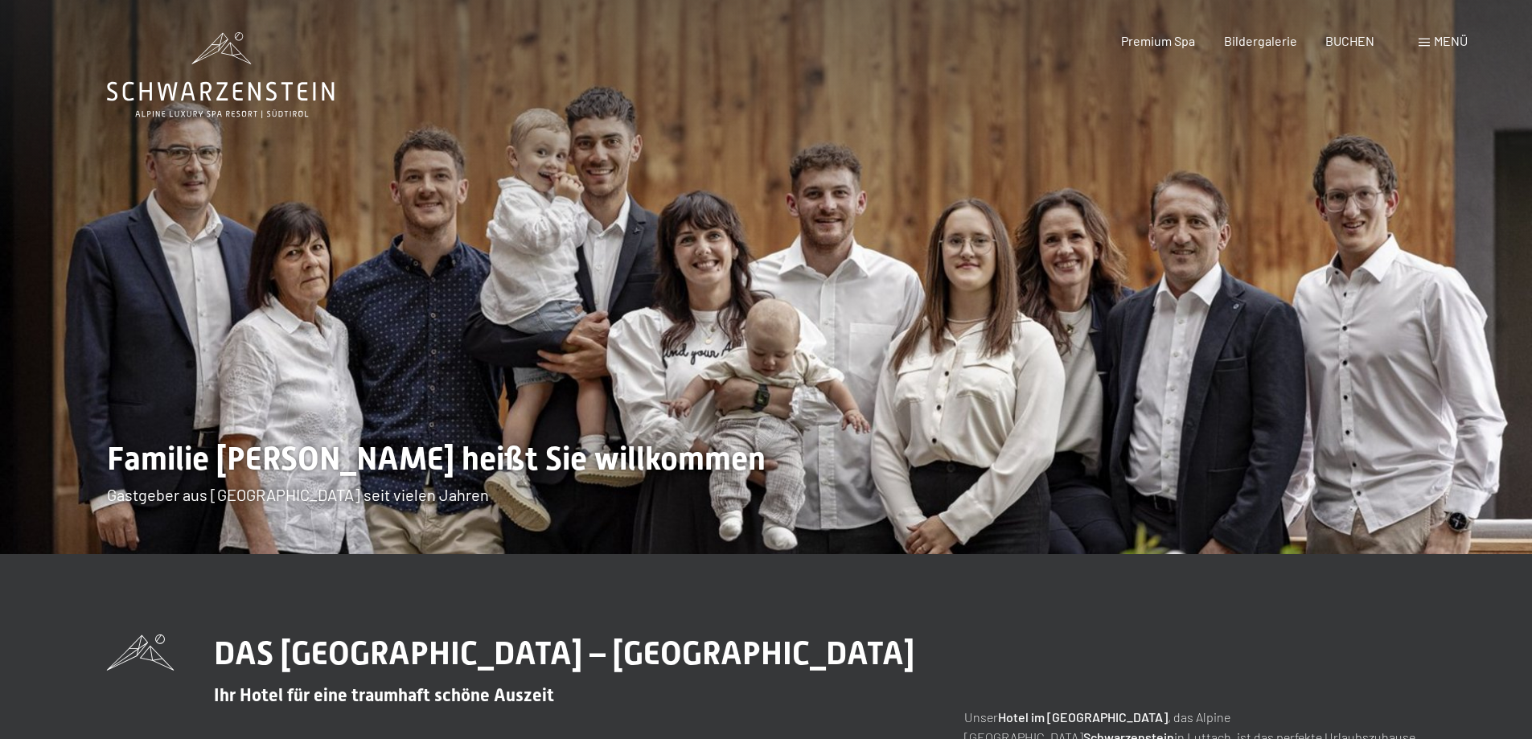
click at [1167, 309] on img at bounding box center [766, 277] width 1532 height 554
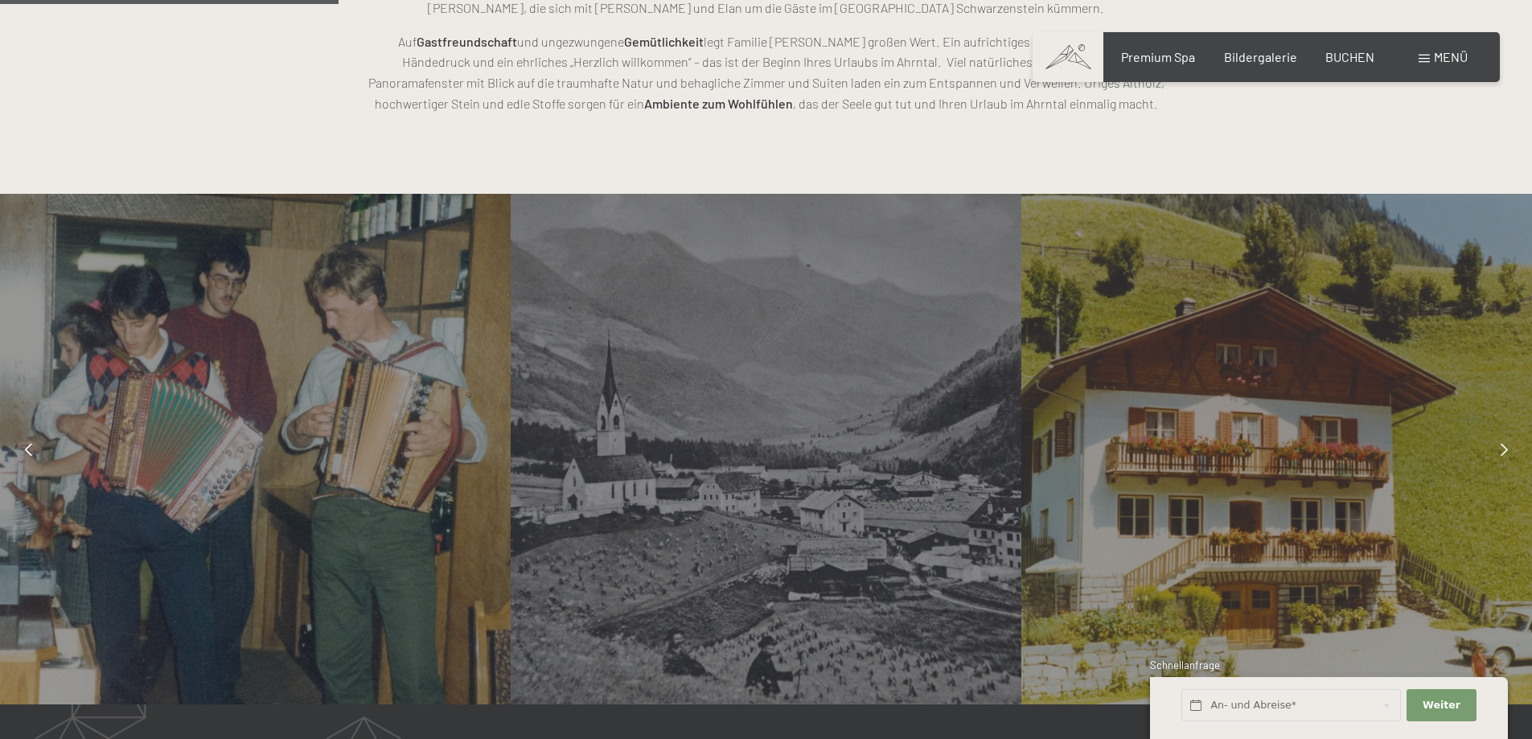
scroll to position [1287, 0]
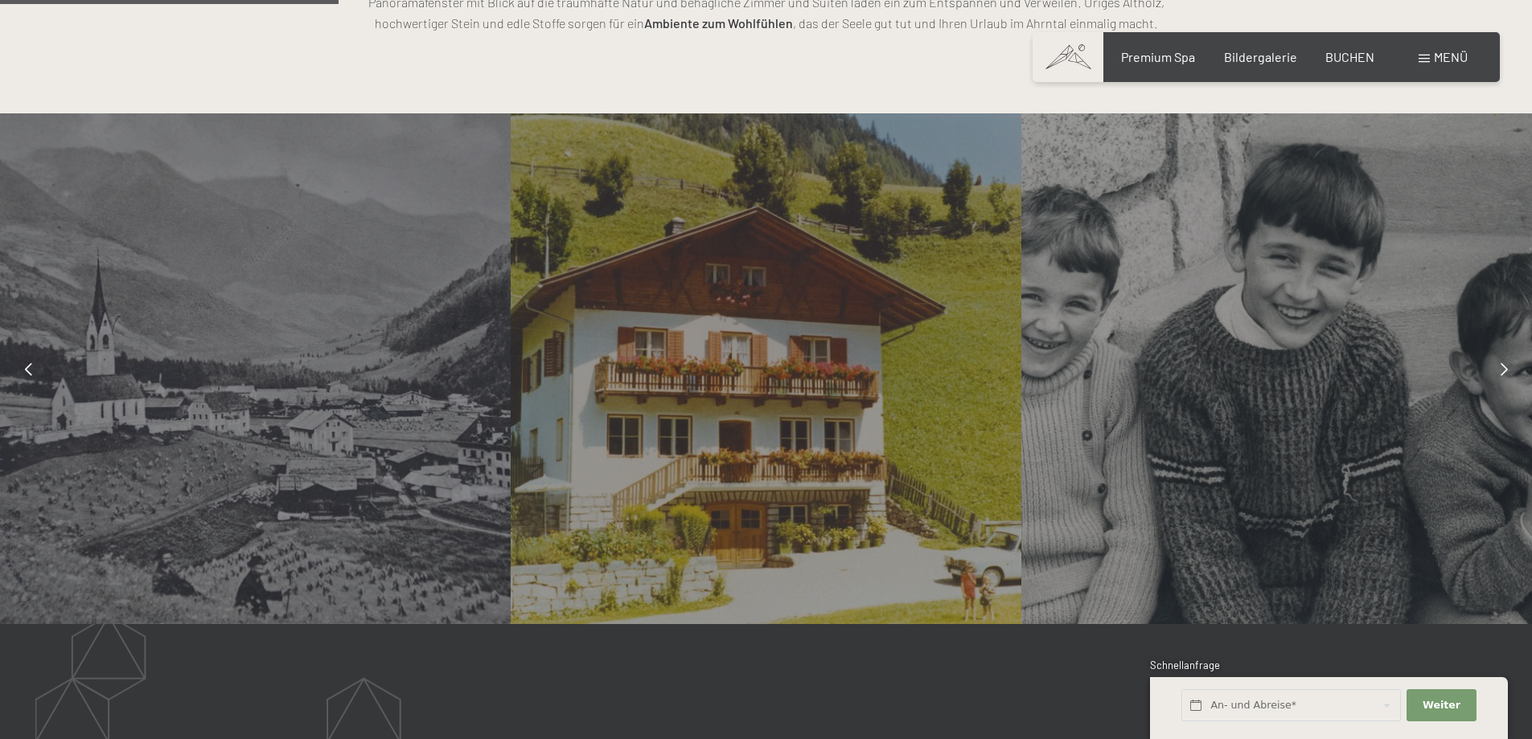
click at [1506, 371] on icon at bounding box center [1503, 369] width 7 height 13
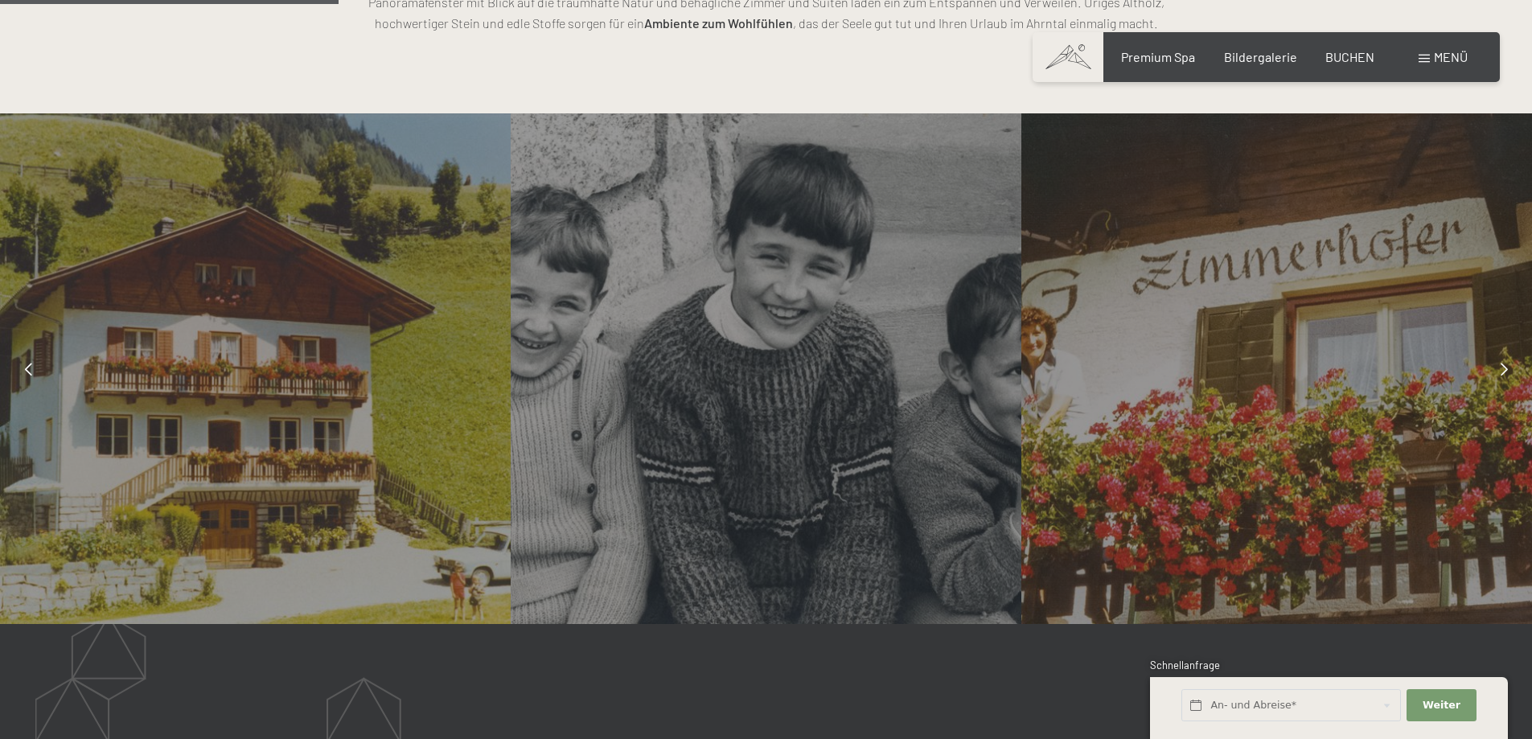
click at [1506, 371] on icon at bounding box center [1503, 369] width 7 height 13
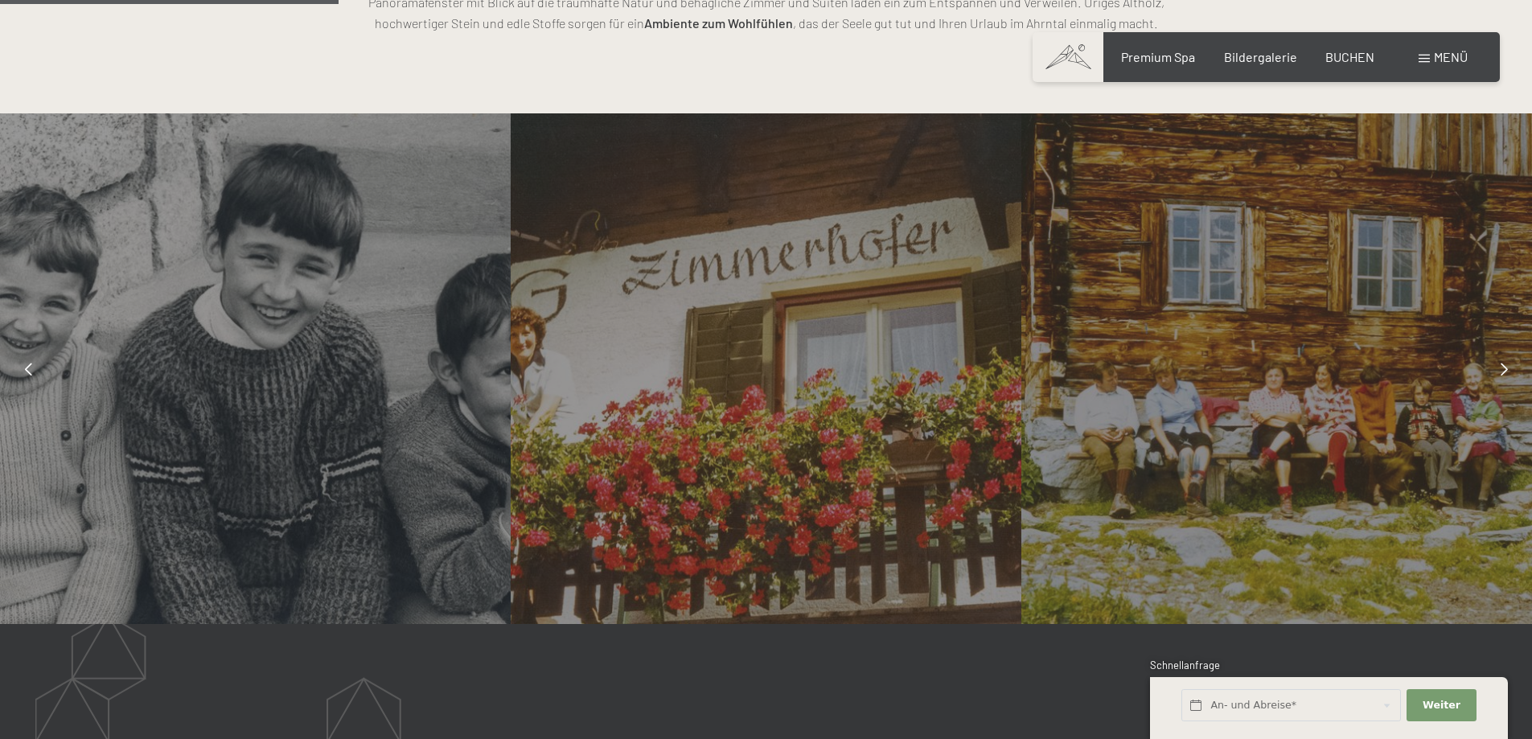
click at [1506, 371] on icon at bounding box center [1503, 369] width 7 height 13
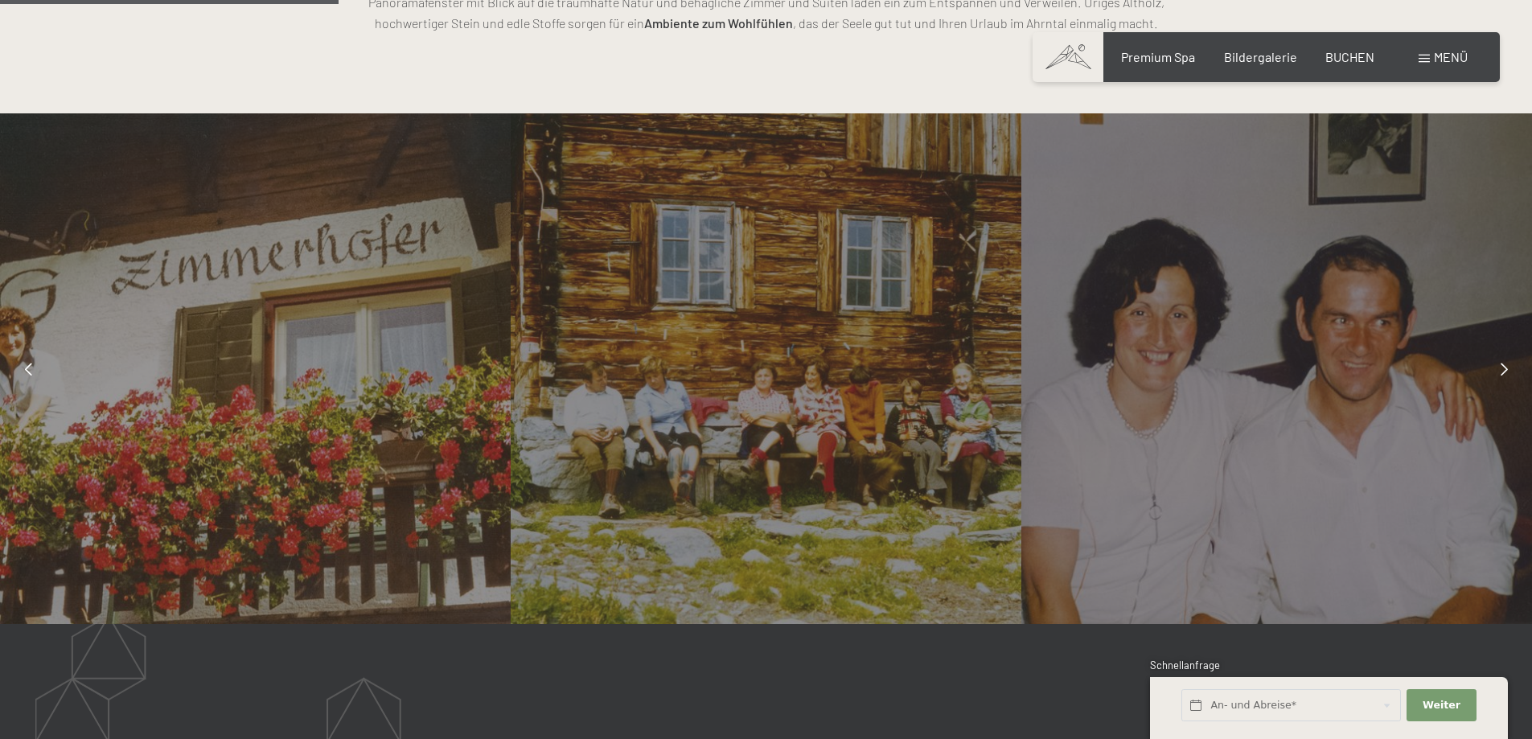
click at [1506, 371] on icon at bounding box center [1503, 369] width 7 height 13
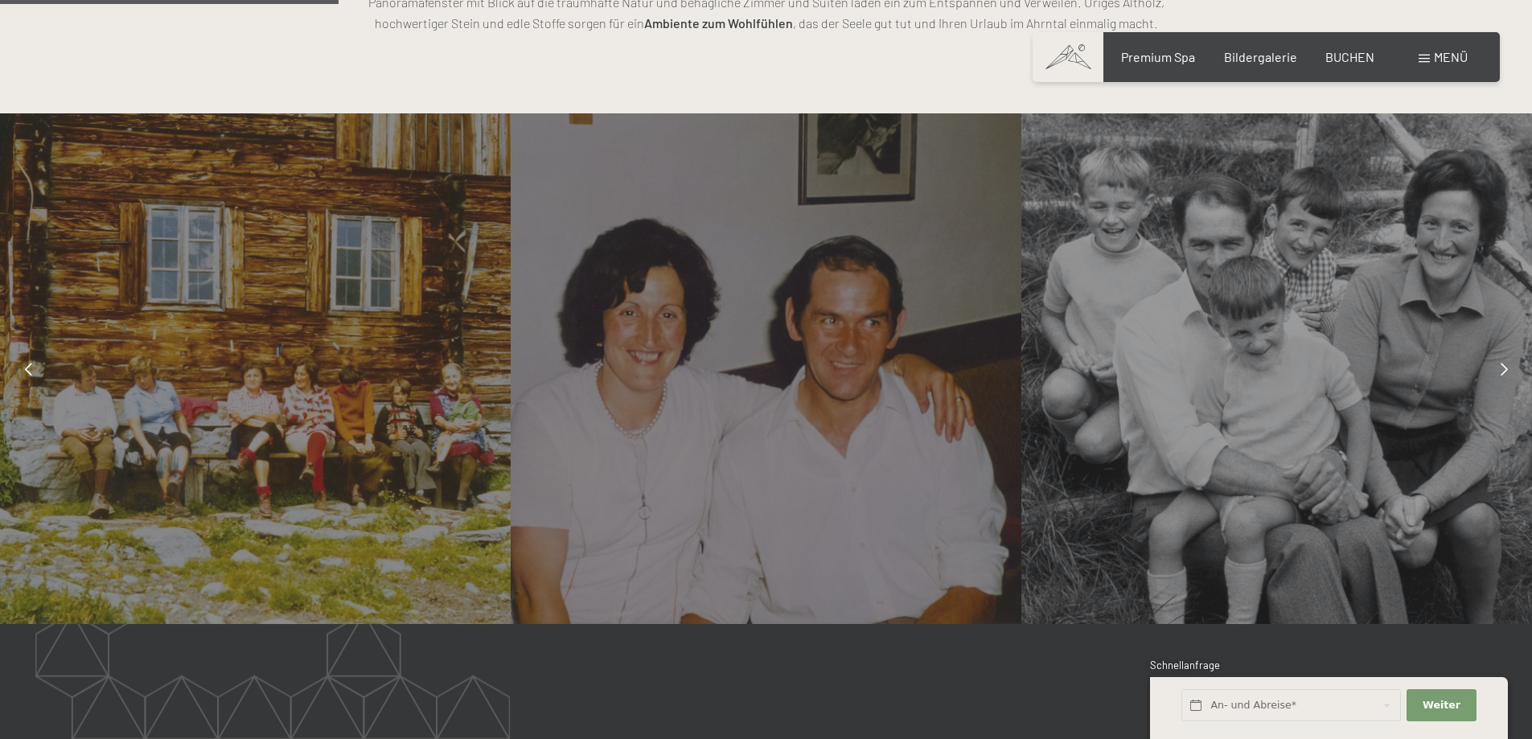
click at [1506, 371] on icon at bounding box center [1503, 369] width 7 height 13
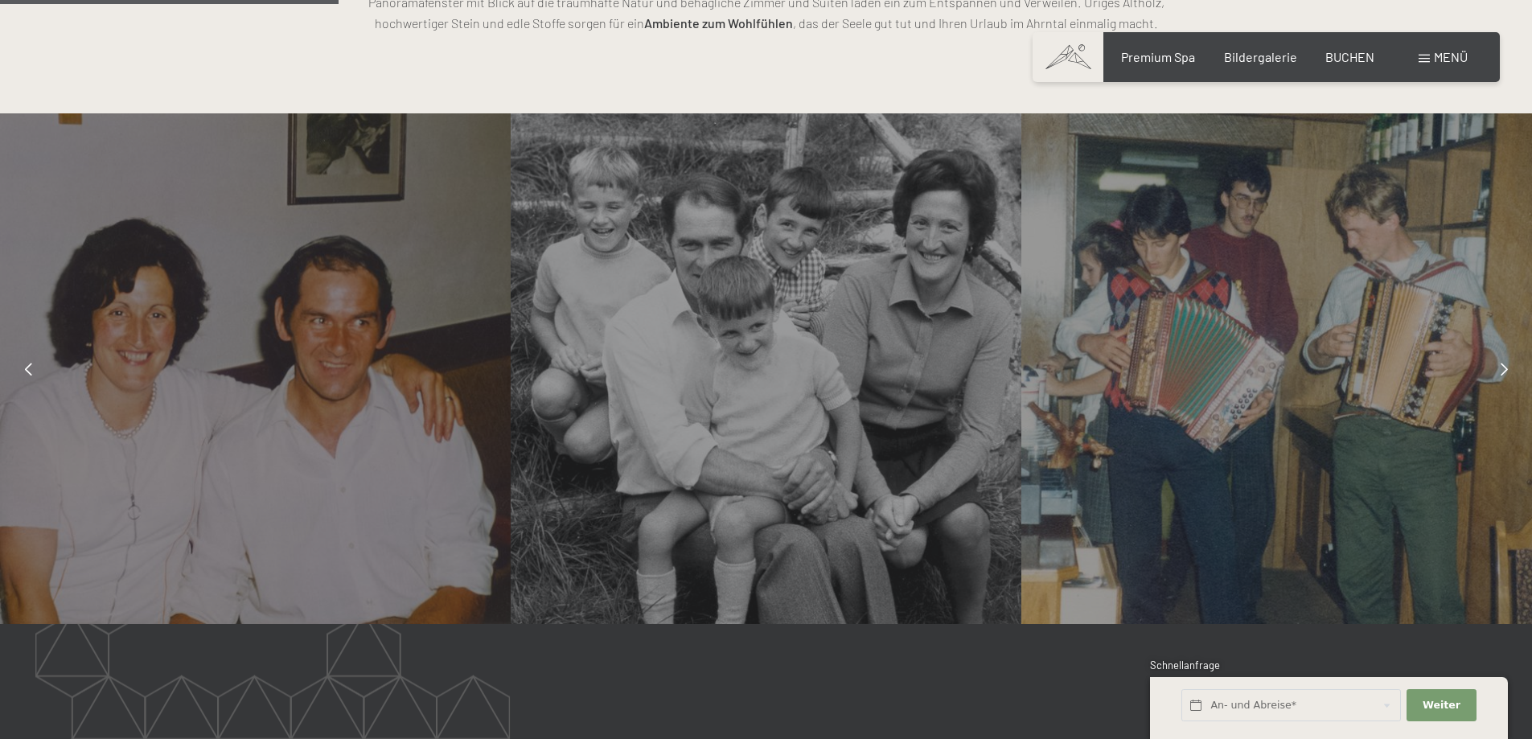
click at [1506, 371] on icon at bounding box center [1503, 369] width 7 height 13
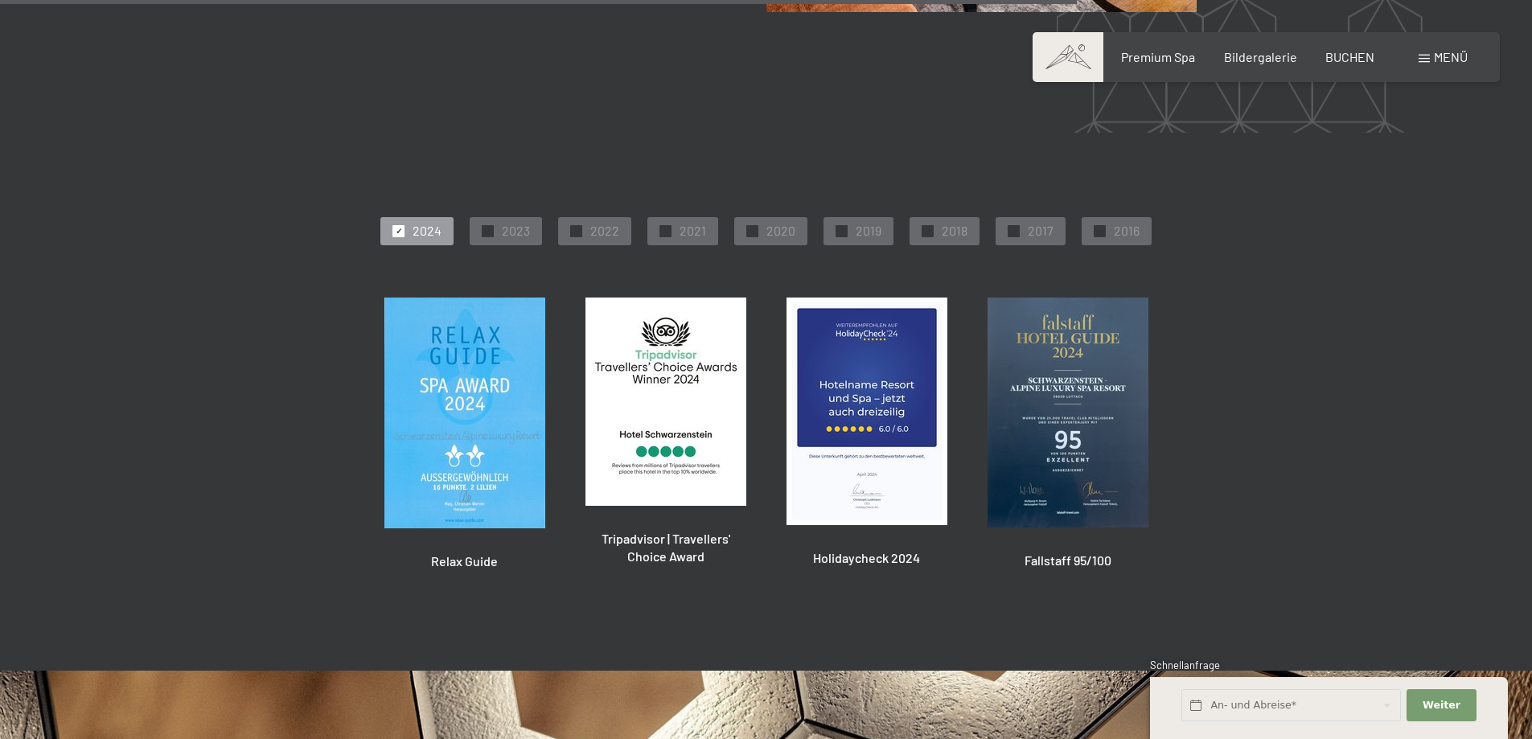
scroll to position [4033, 0]
